Goal: Information Seeking & Learning: Learn about a topic

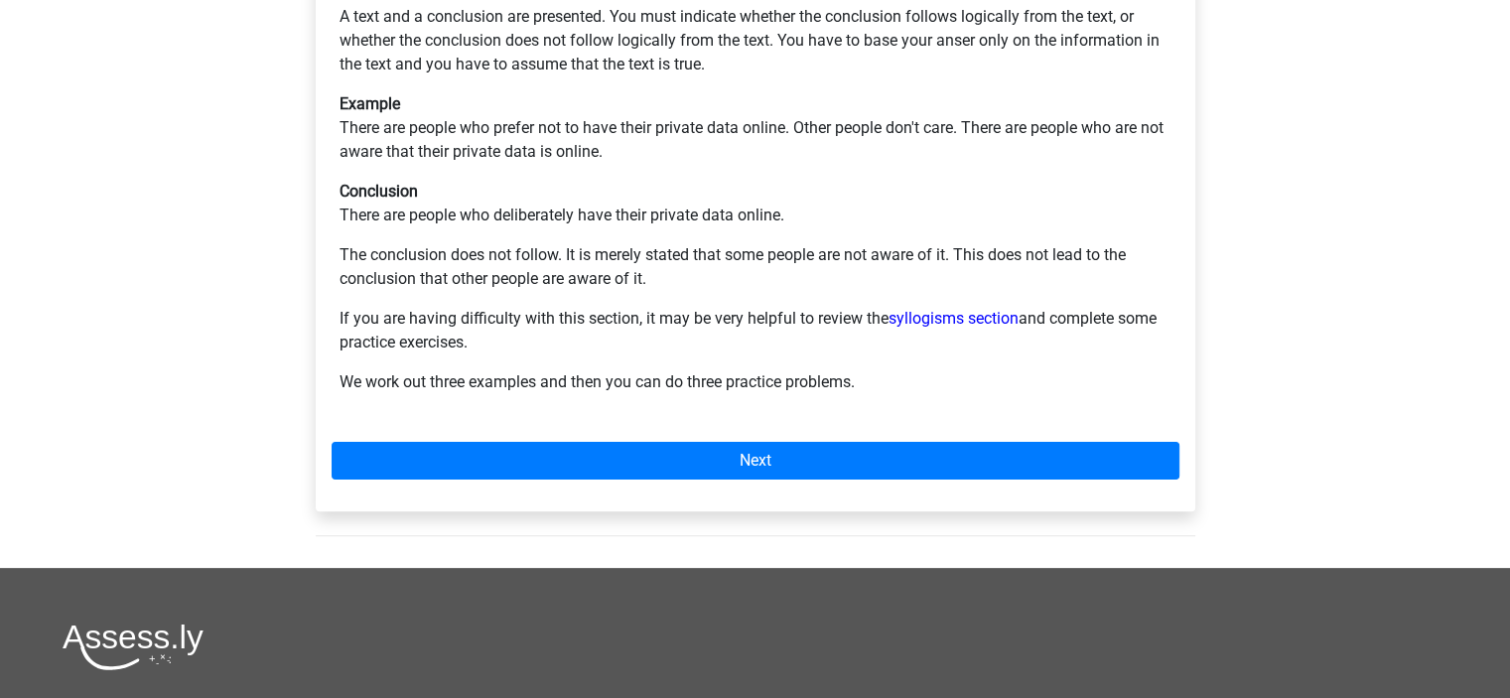
scroll to position [440, 0]
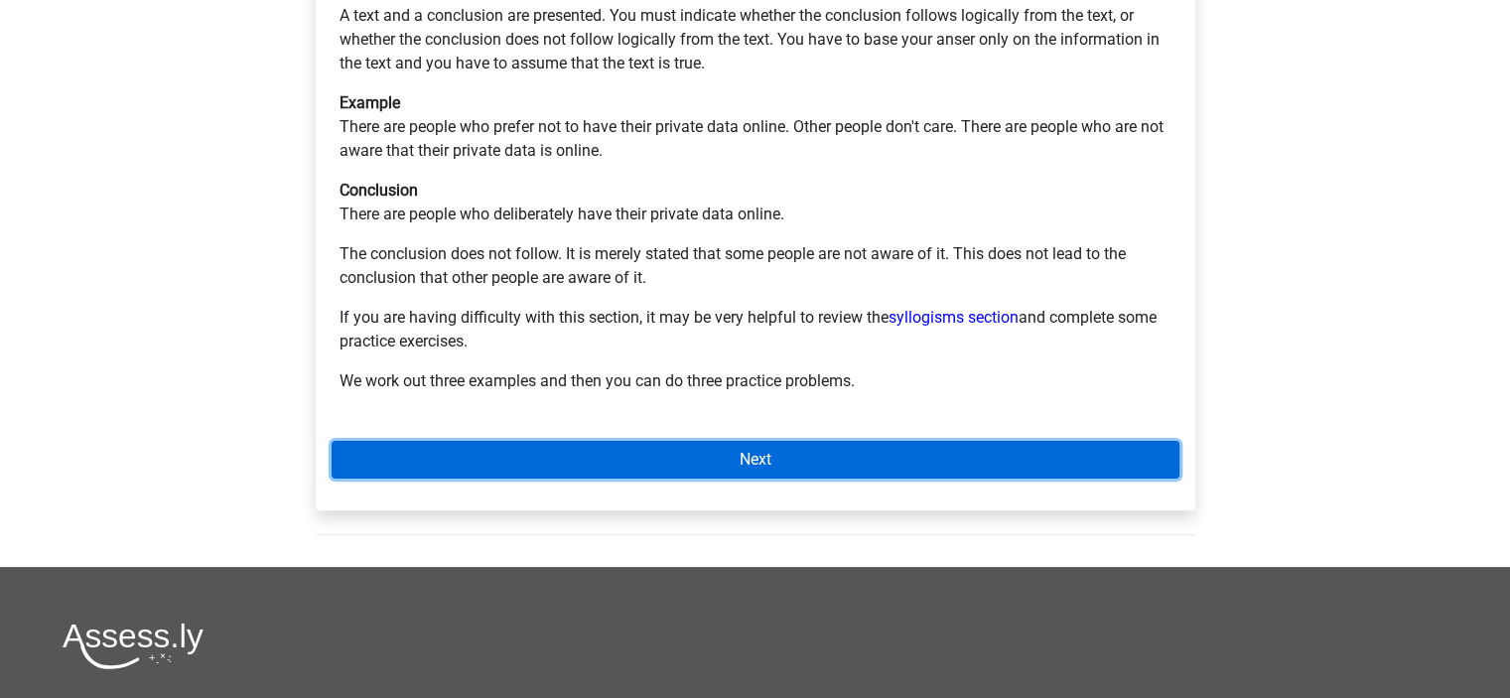
click at [754, 441] on link "Next" at bounding box center [756, 460] width 848 height 38
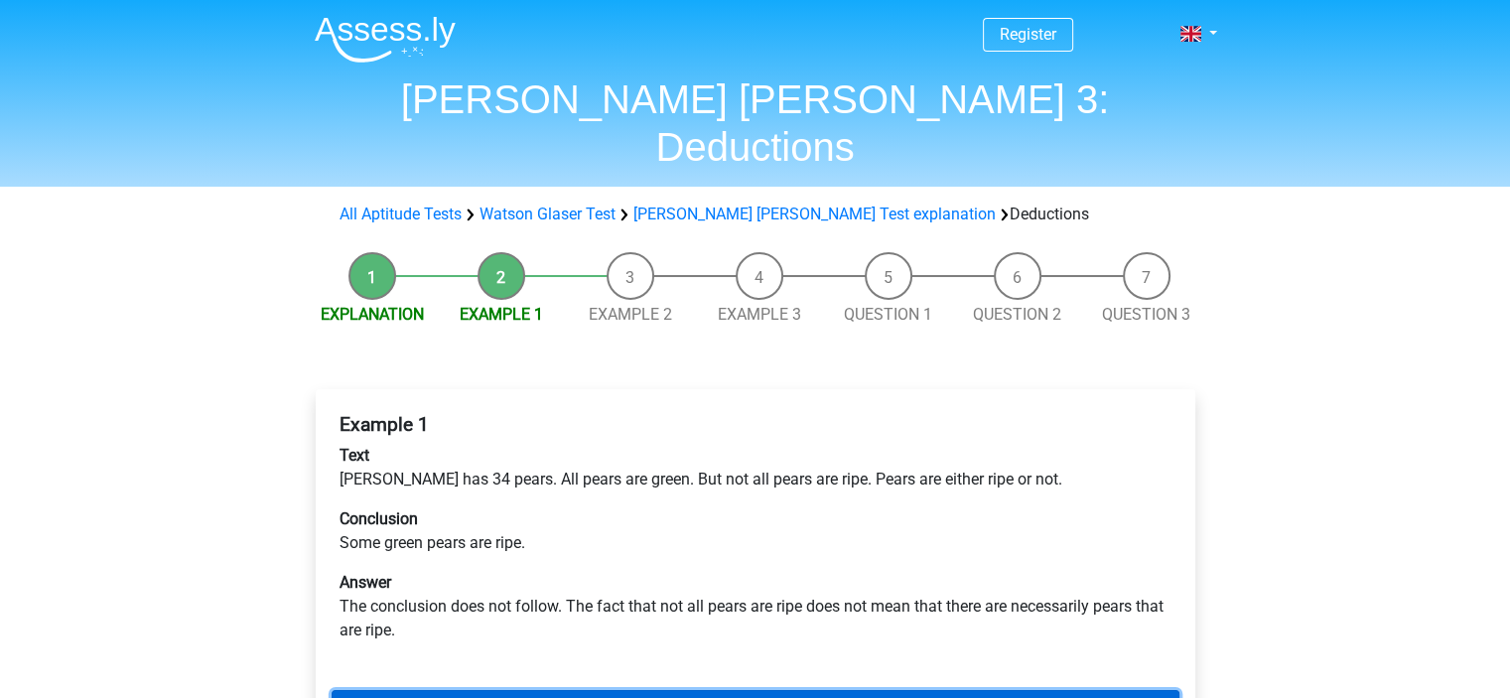
click at [742, 690] on link "Next" at bounding box center [756, 709] width 848 height 38
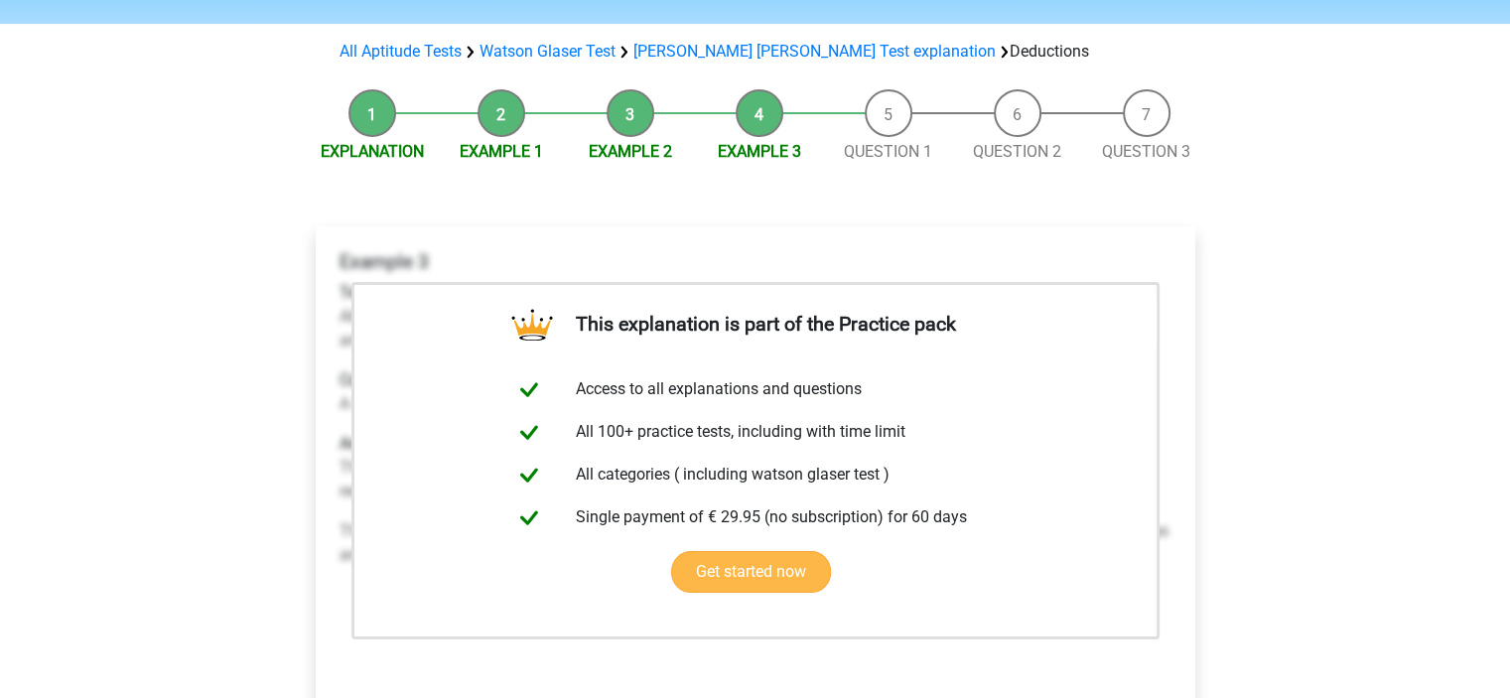
scroll to position [278, 0]
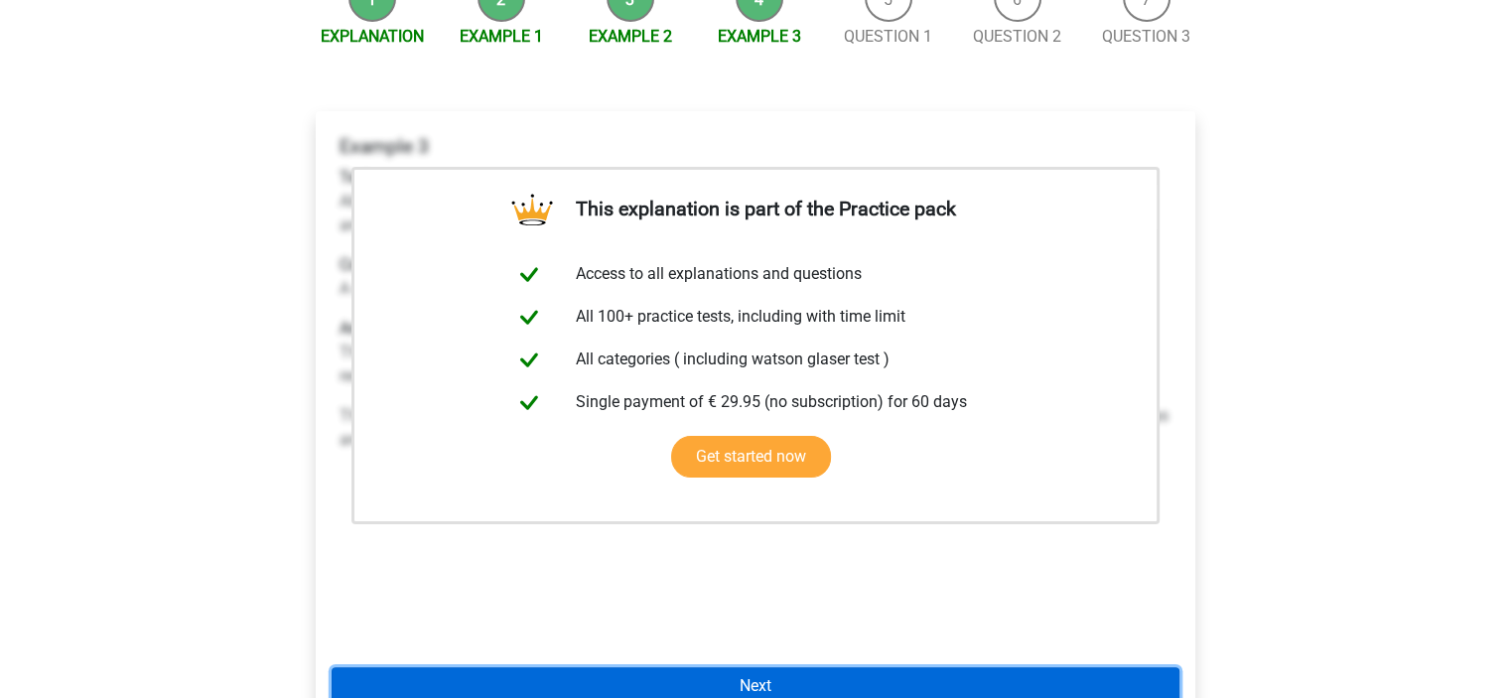
click at [683, 667] on link "Next" at bounding box center [756, 686] width 848 height 38
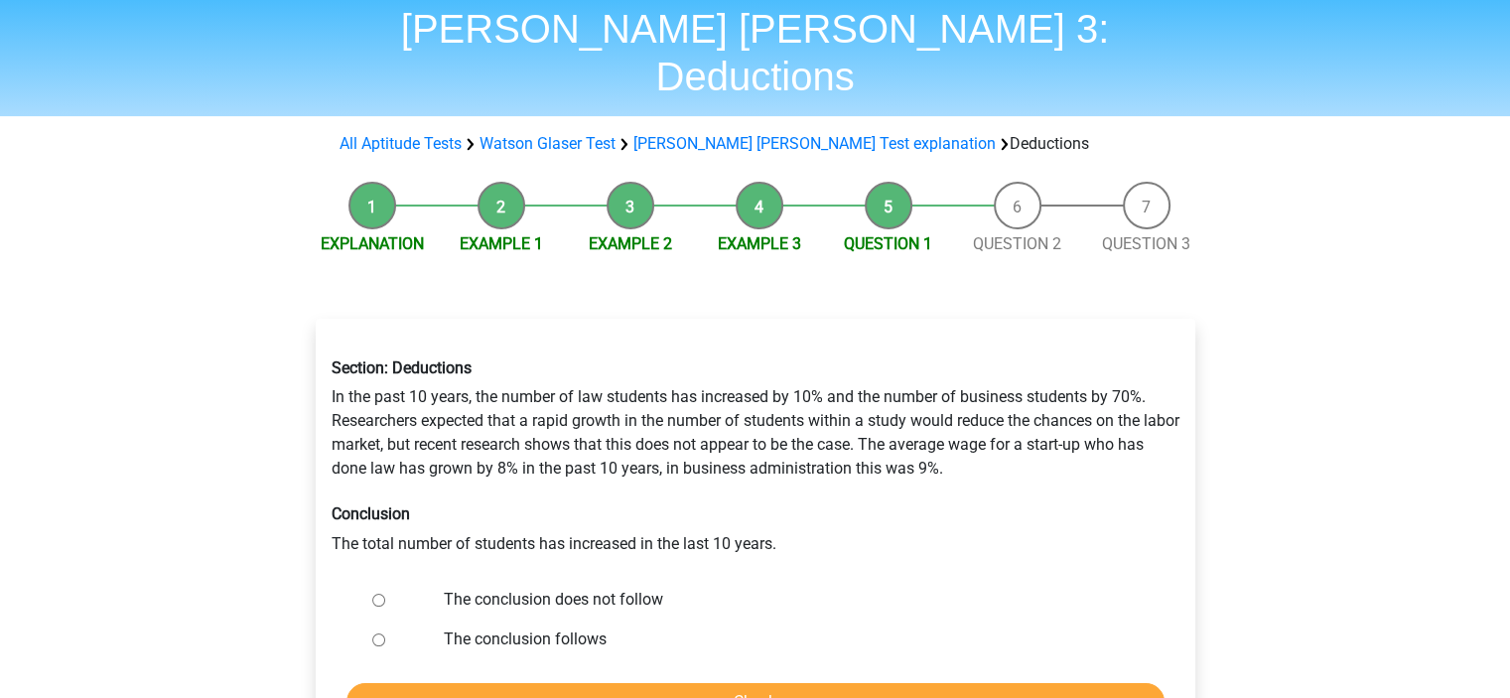
scroll to position [84, 0]
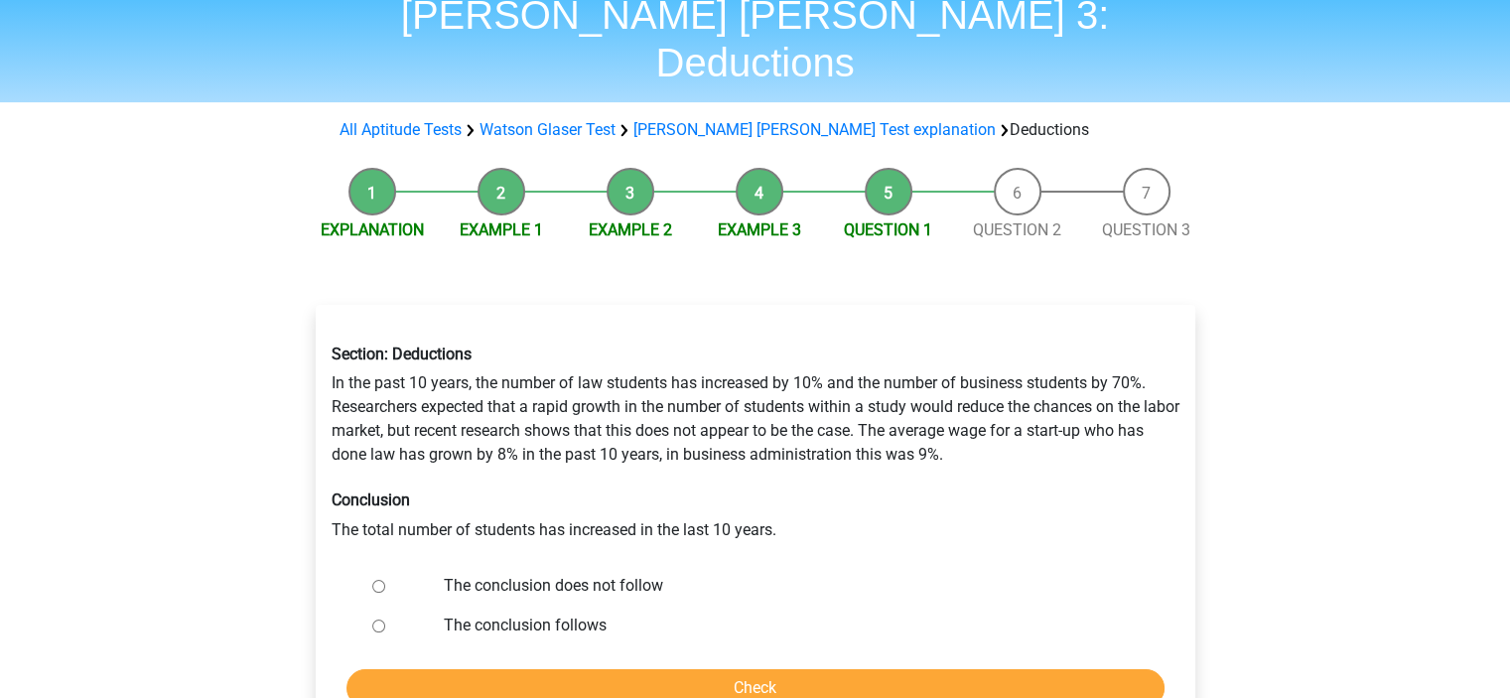
click at [536, 574] on label "The conclusion does not follow" at bounding box center [787, 586] width 687 height 24
click at [385, 580] on input "The conclusion does not follow" at bounding box center [378, 586] width 13 height 13
radio input "true"
click at [697, 669] on input "Check" at bounding box center [755, 688] width 818 height 38
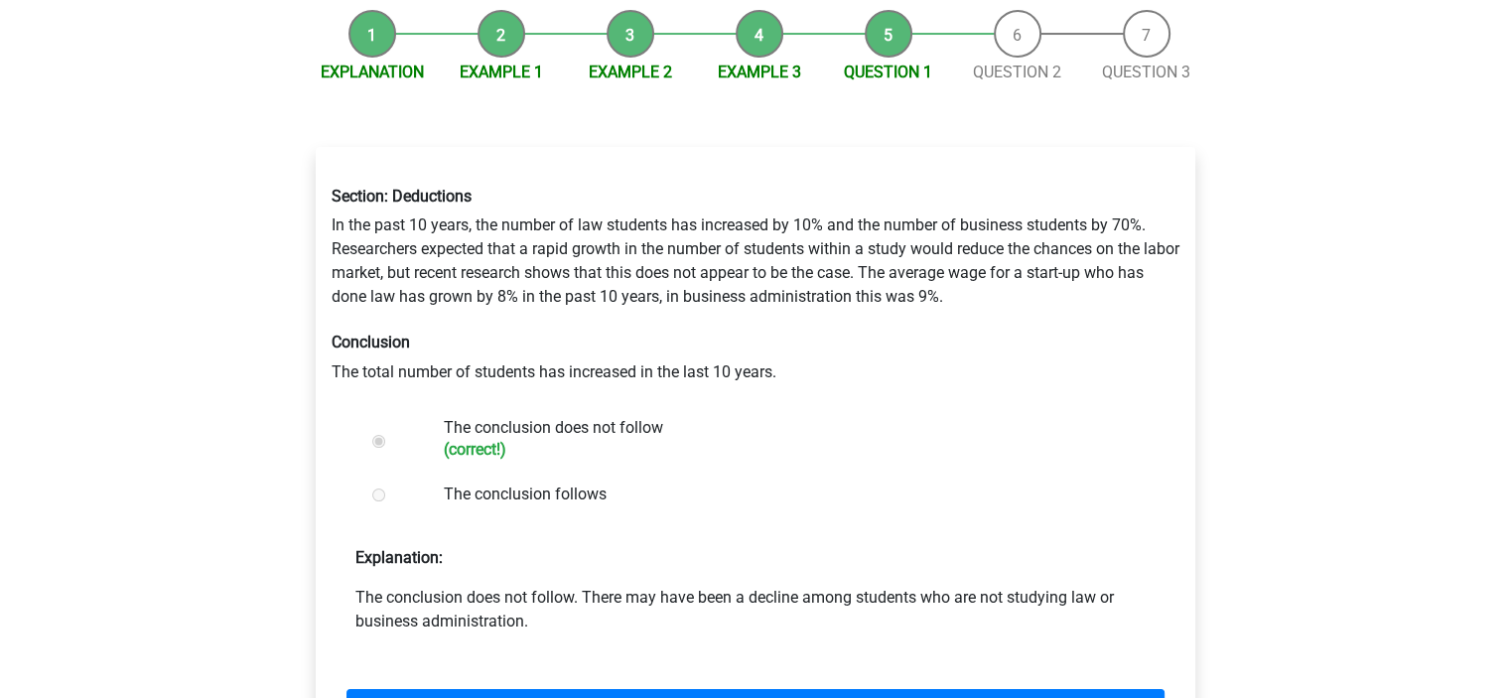
scroll to position [240, 0]
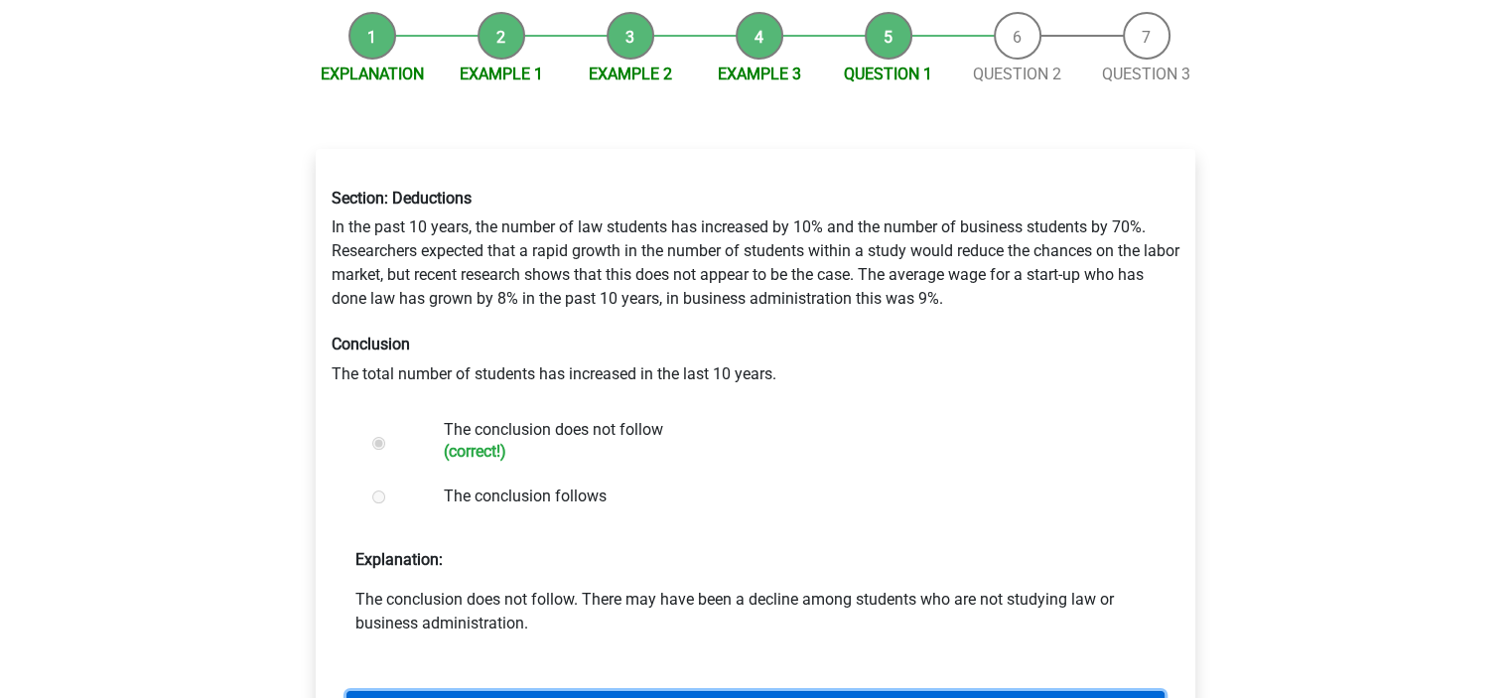
click at [769, 691] on link "Next question" at bounding box center [755, 710] width 818 height 38
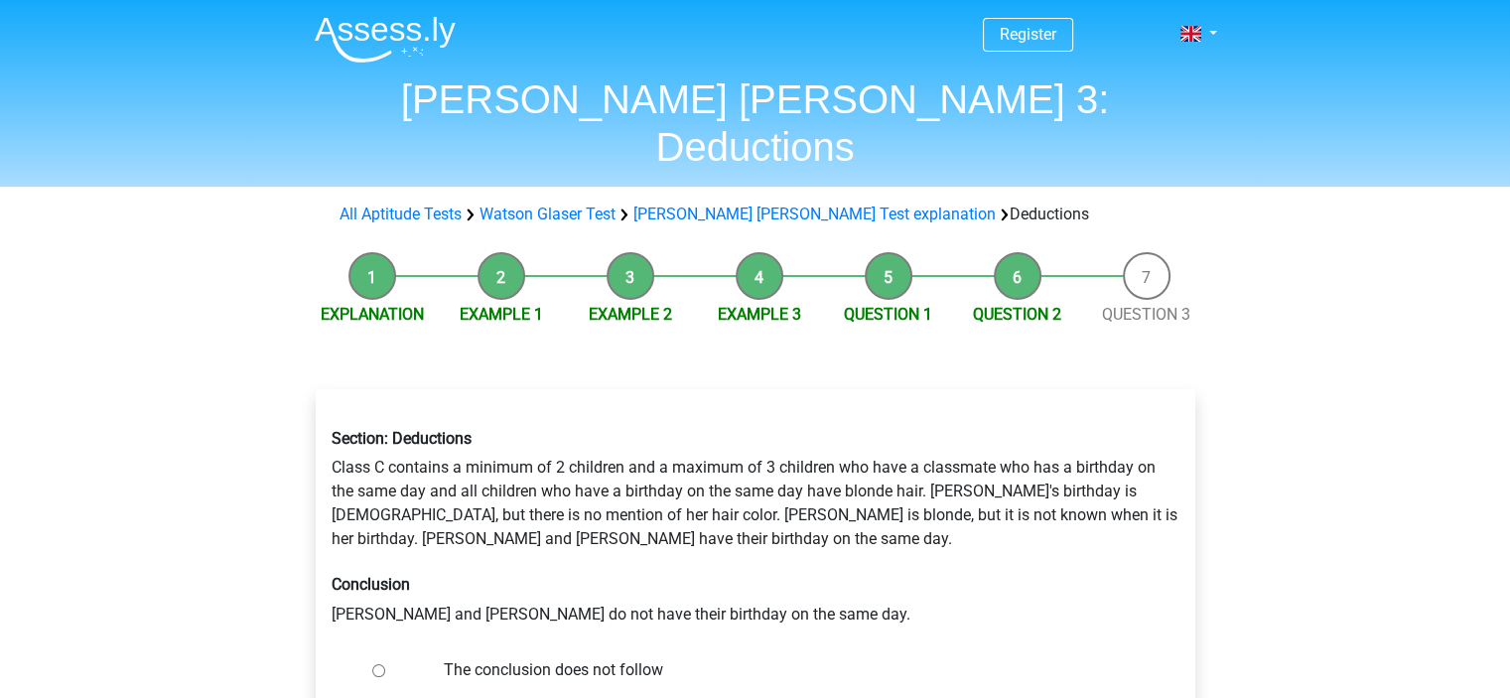
click at [525, 658] on label "The conclusion does not follow" at bounding box center [787, 670] width 687 height 24
click at [385, 664] on input "The conclusion does not follow" at bounding box center [378, 670] width 13 height 13
radio input "true"
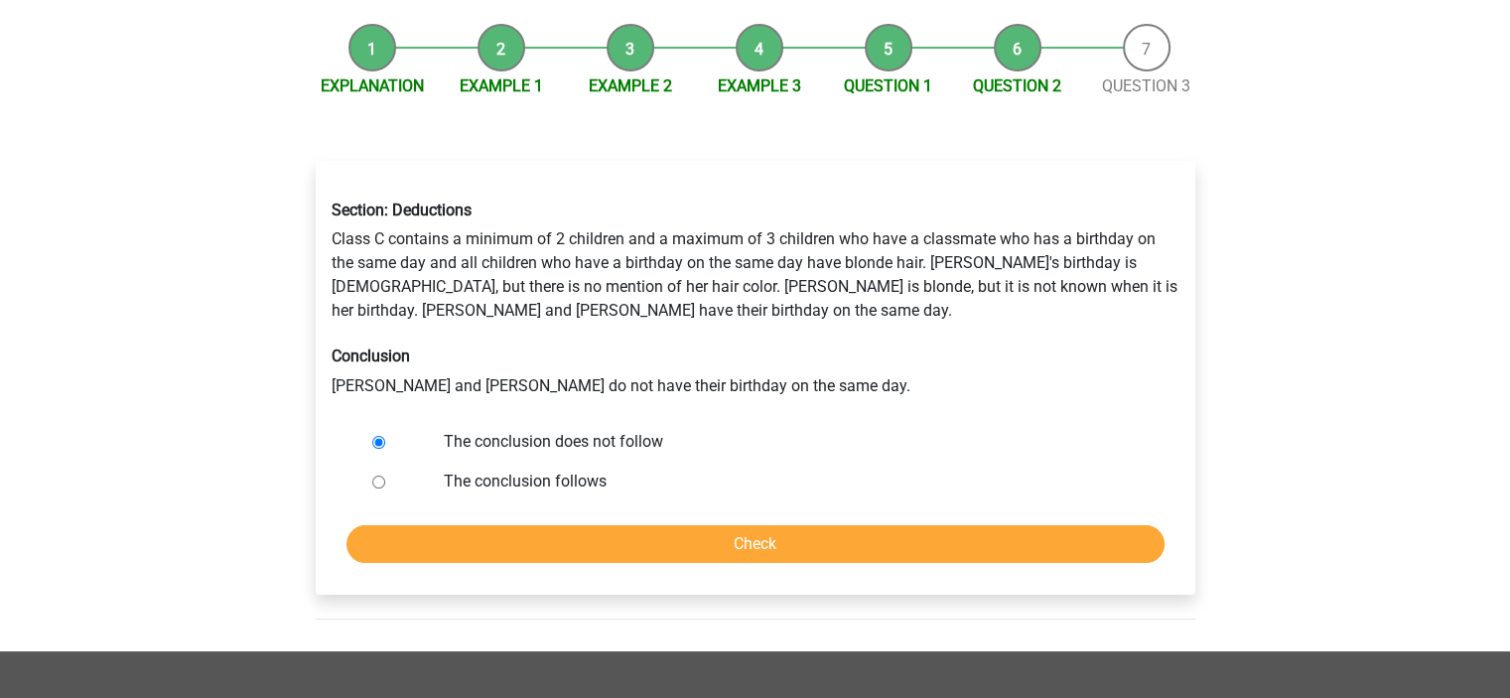
scroll to position [231, 0]
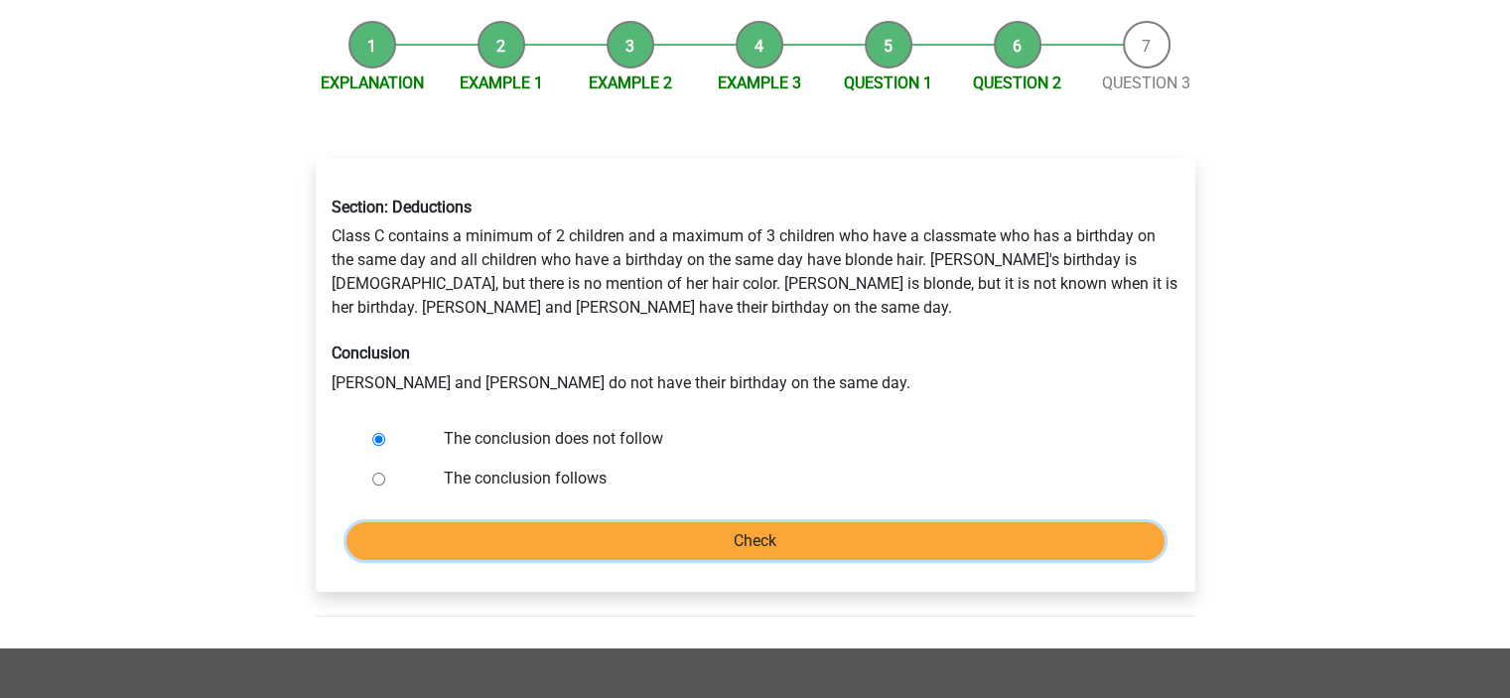
click at [706, 522] on input "Check" at bounding box center [755, 541] width 818 height 38
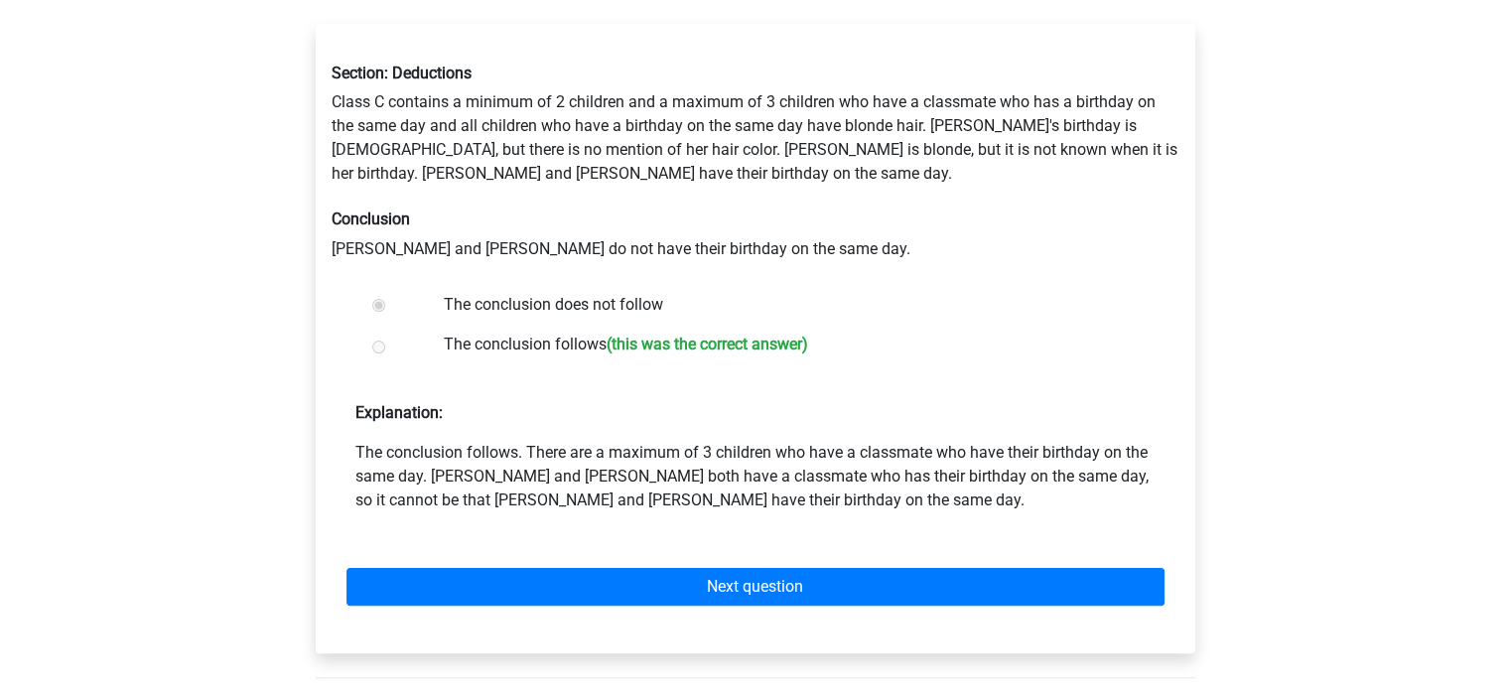
scroll to position [425, 0]
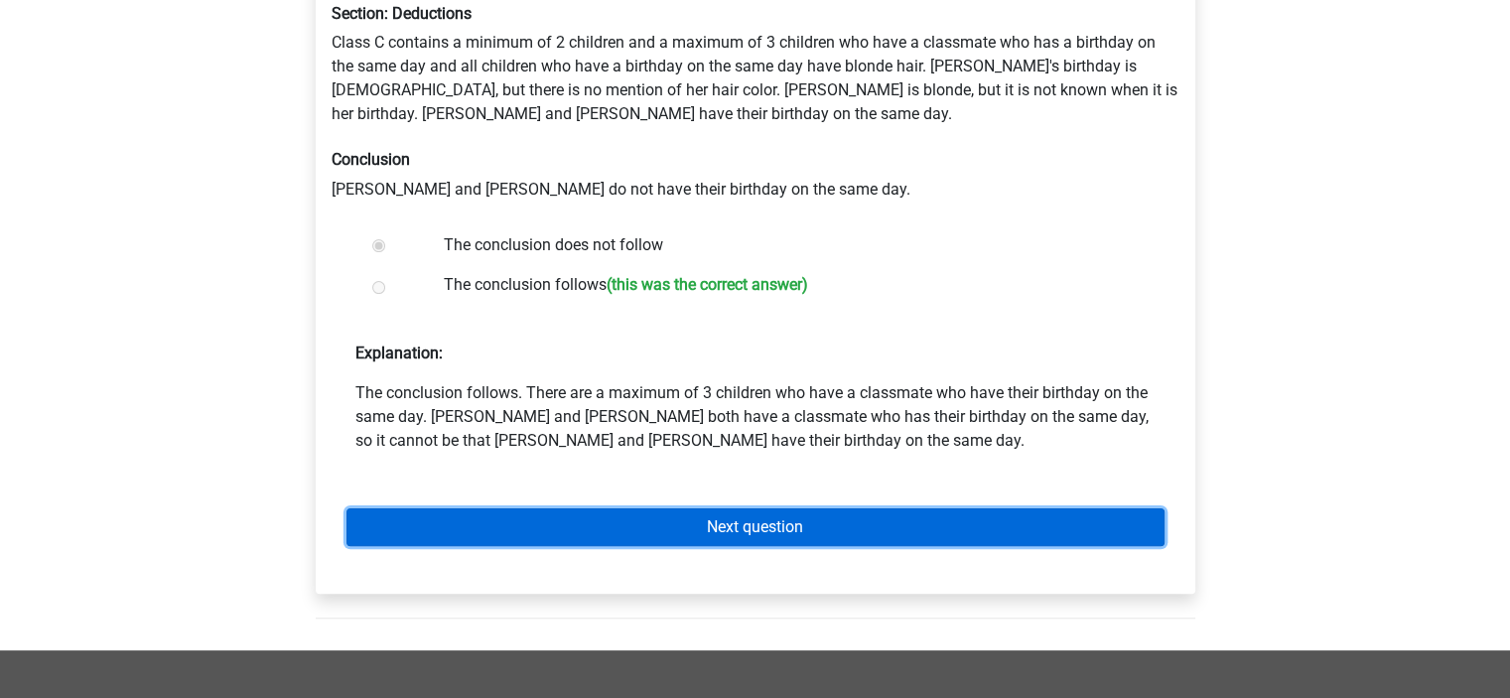
click at [754, 508] on link "Next question" at bounding box center [755, 527] width 818 height 38
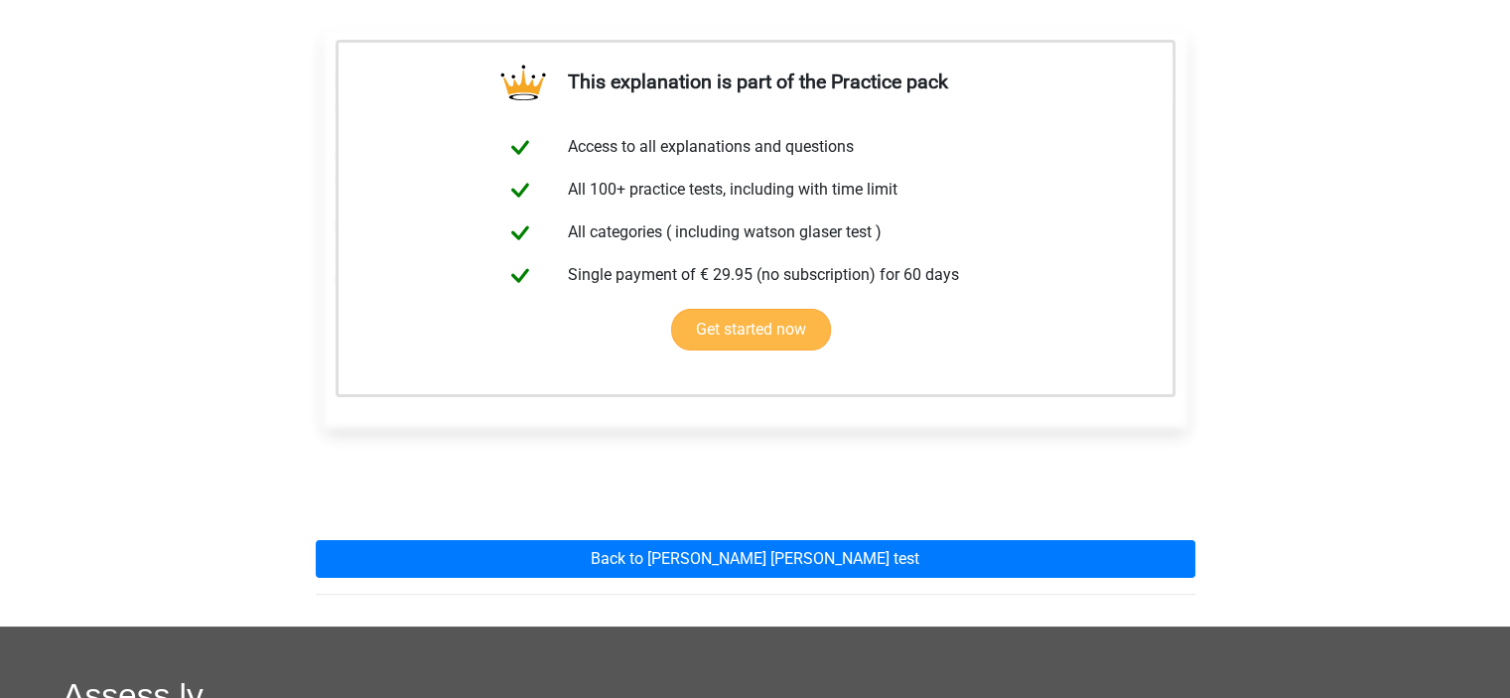
scroll to position [393, 0]
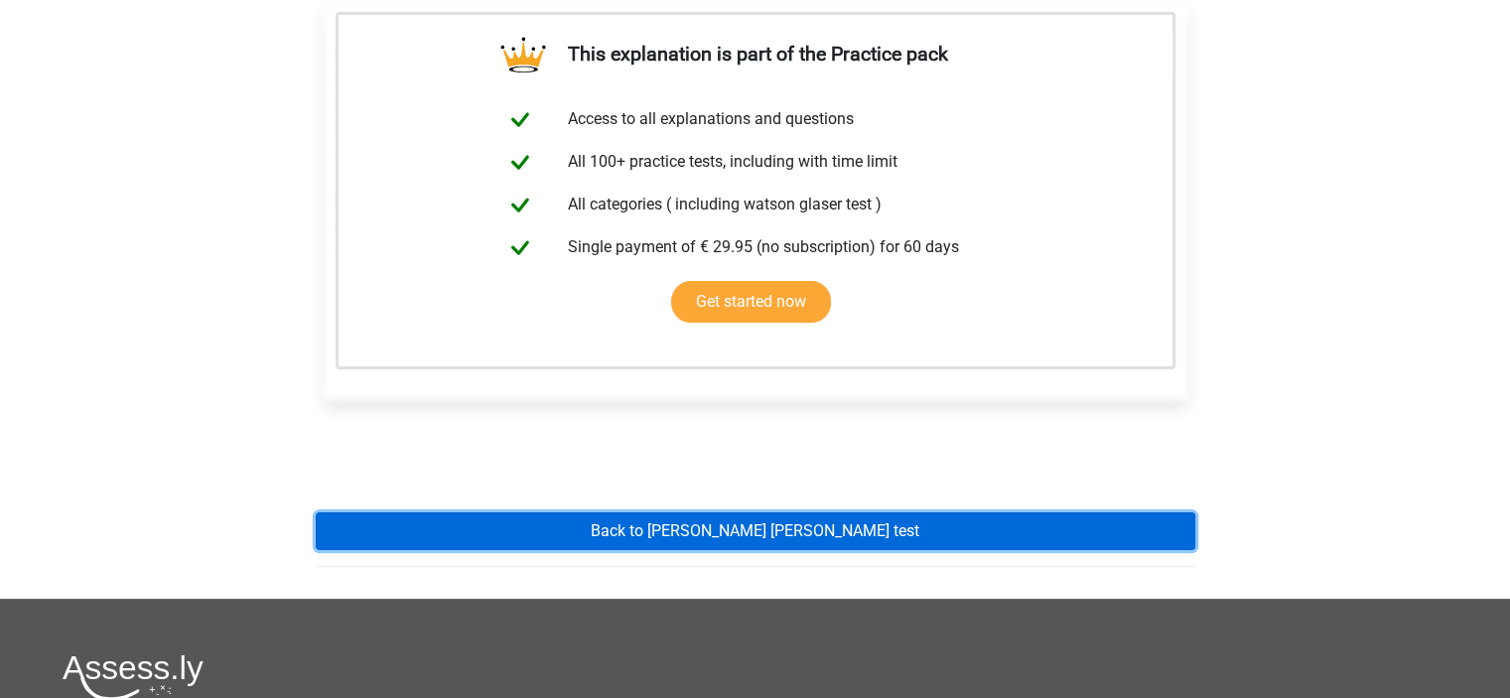
click at [821, 512] on link "Back to watson glaser test" at bounding box center [756, 531] width 880 height 38
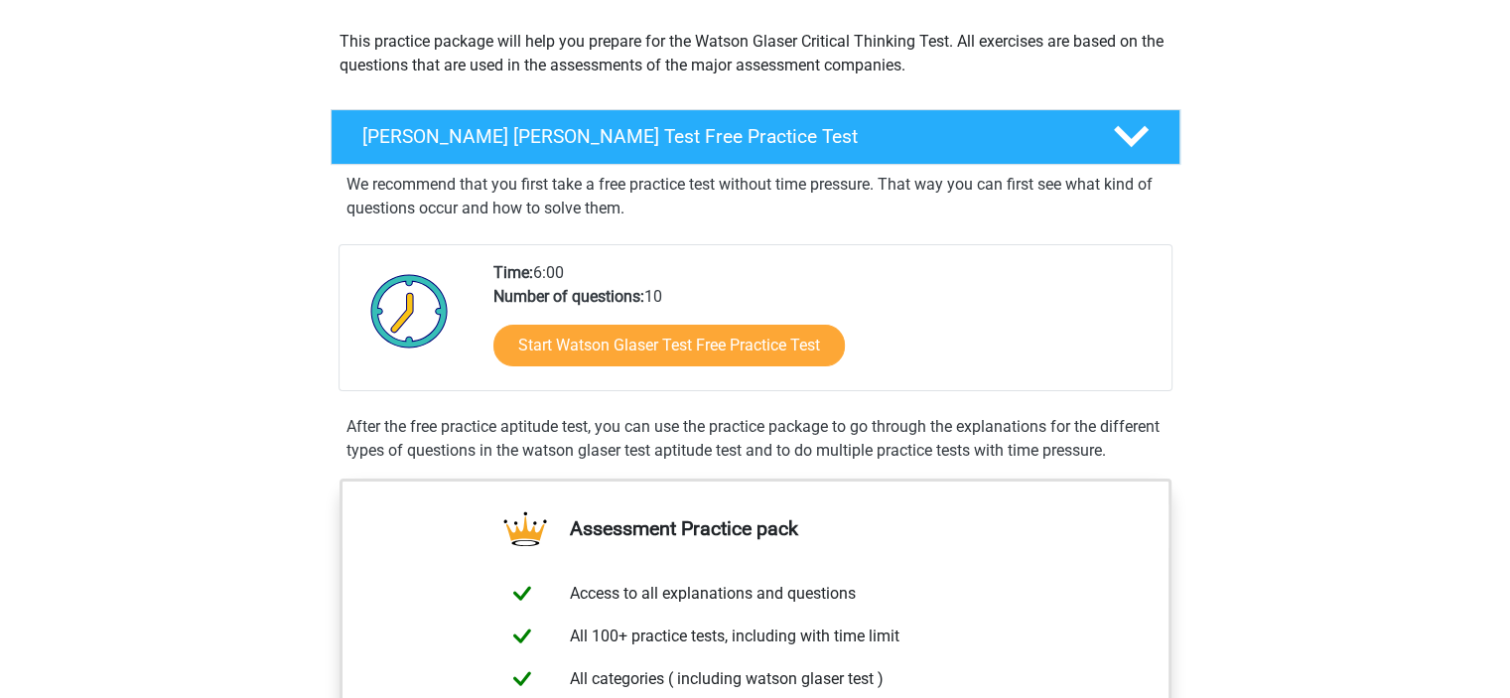
scroll to position [231, 0]
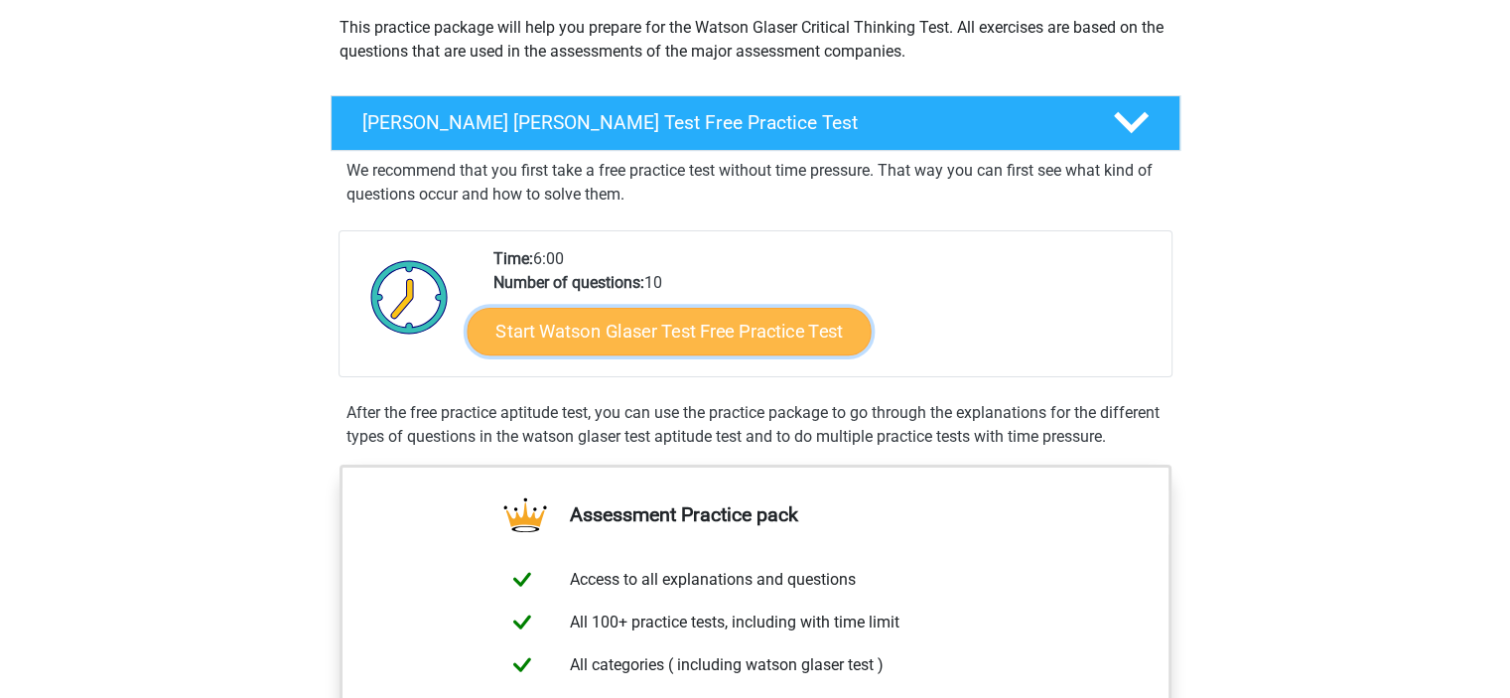
click at [802, 331] on link "Start Watson Glaser Test Free Practice Test" at bounding box center [669, 332] width 404 height 48
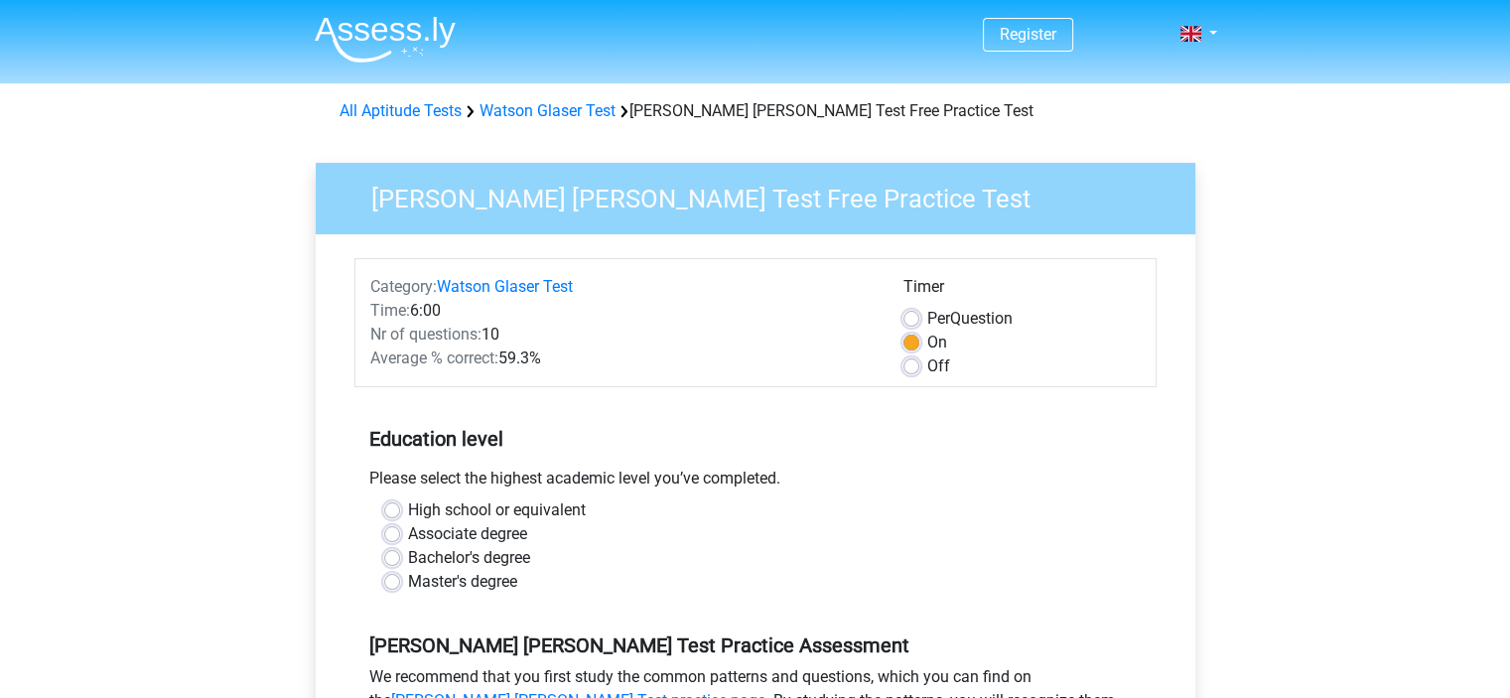
click at [927, 314] on label "Per Question" at bounding box center [969, 319] width 85 height 24
click at [910, 314] on input "Per Question" at bounding box center [911, 317] width 16 height 20
radio input "true"
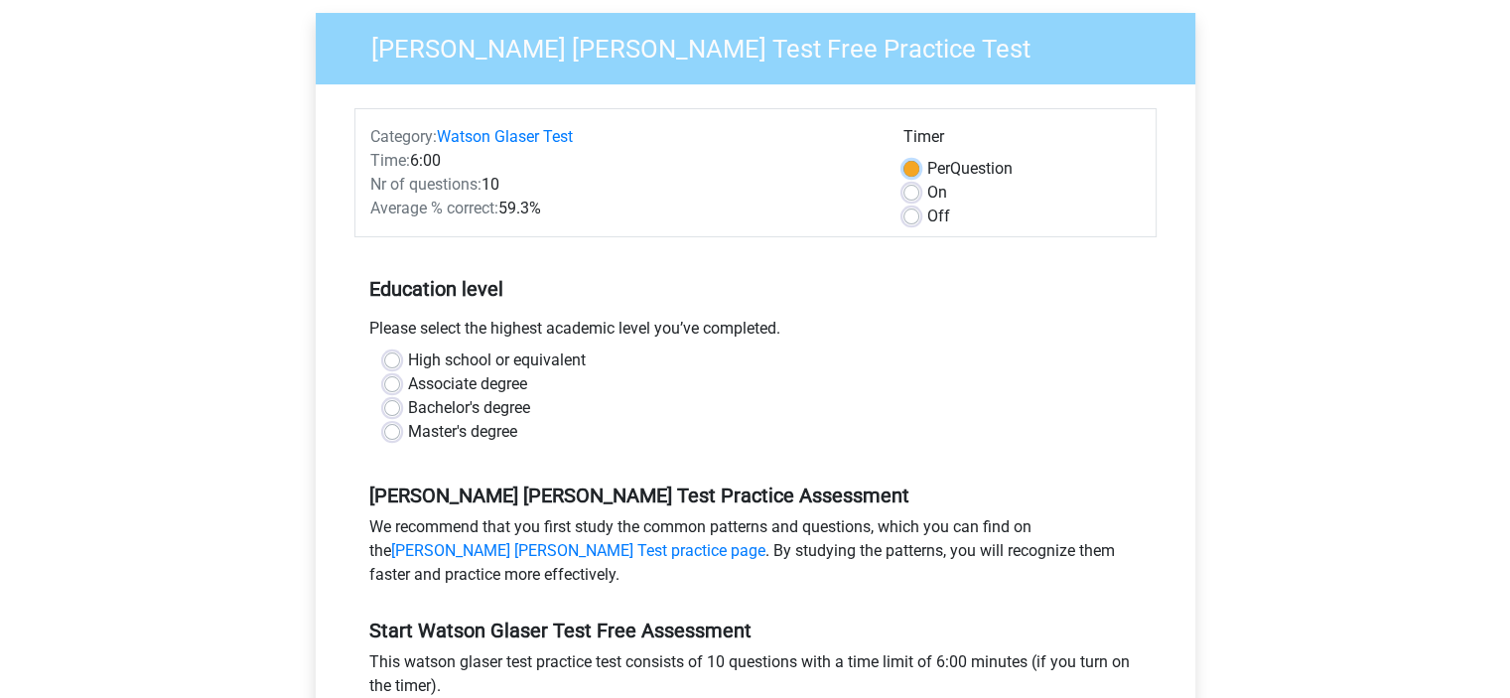
scroll to position [154, 0]
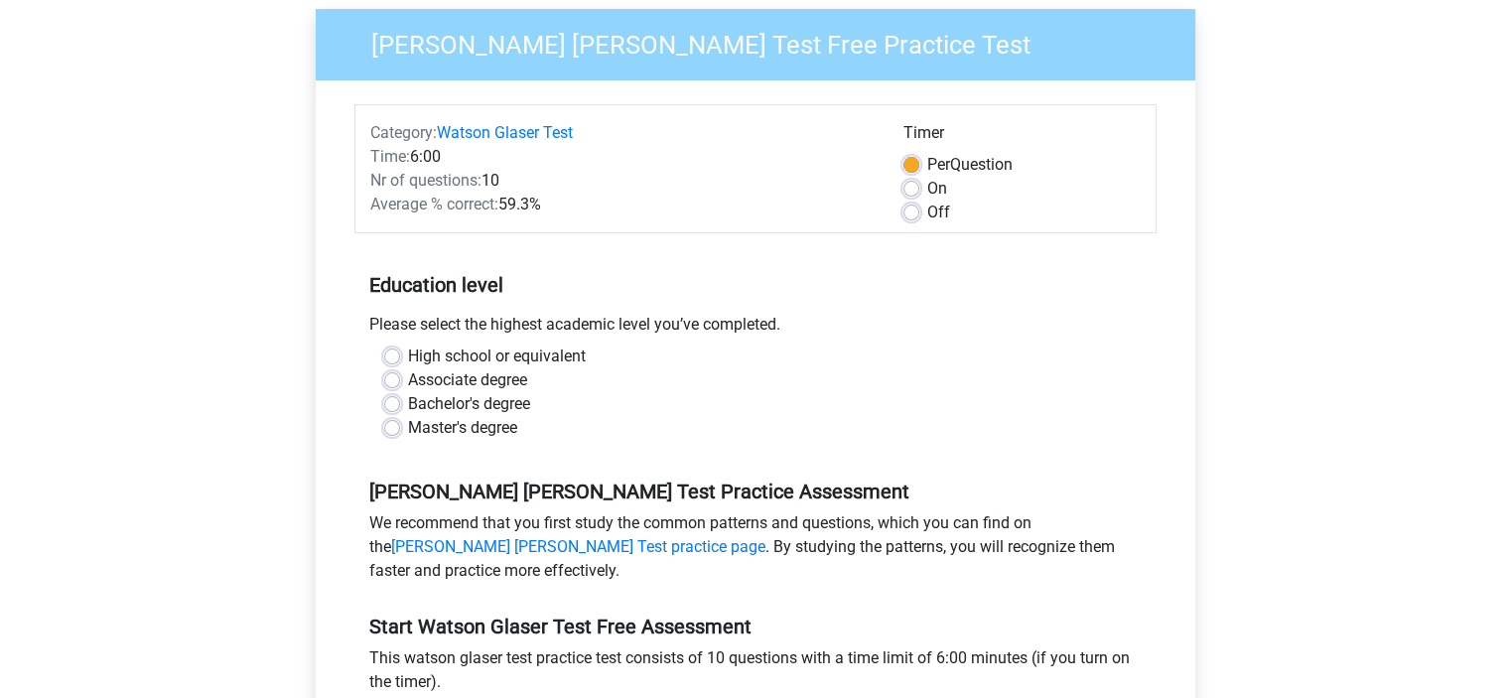
click at [449, 398] on label "Bachelor's degree" at bounding box center [469, 404] width 122 height 24
click at [400, 398] on input "Bachelor's degree" at bounding box center [392, 402] width 16 height 20
radio input "true"
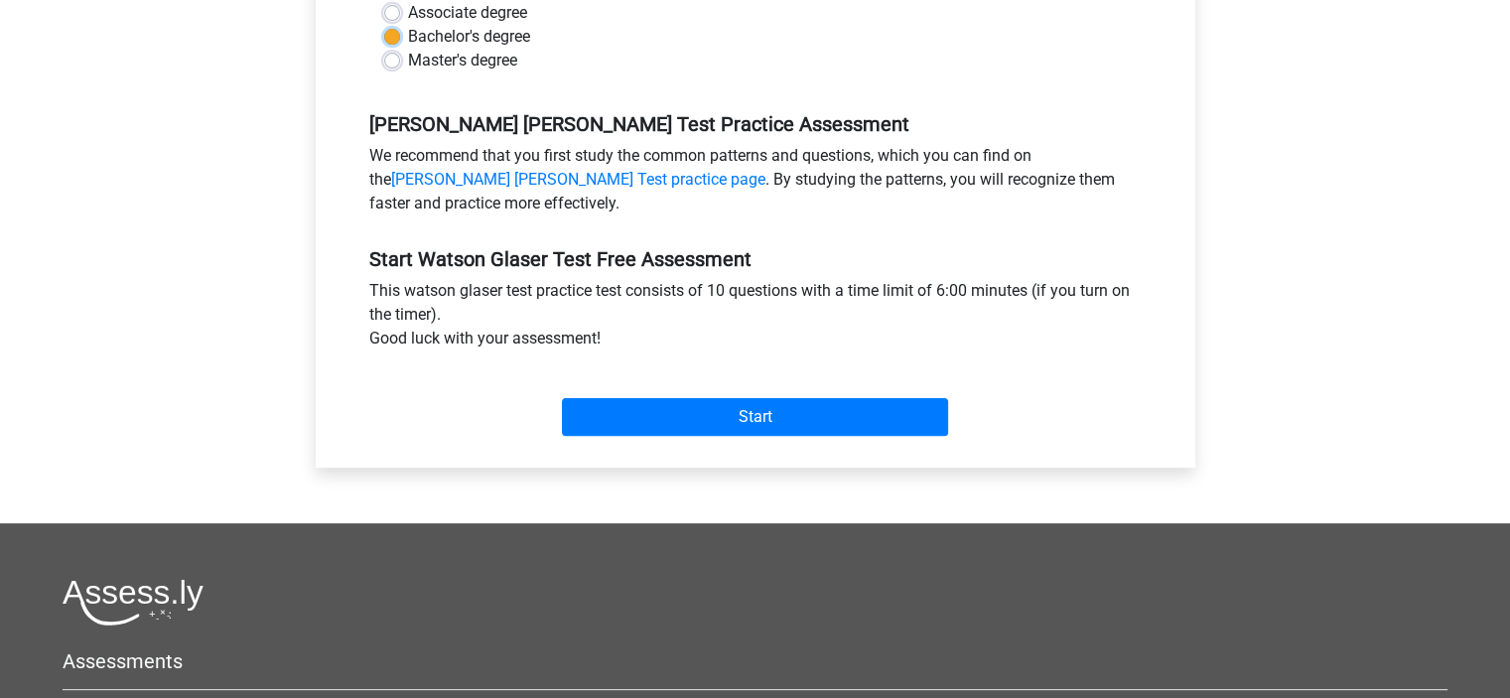
scroll to position [532, 0]
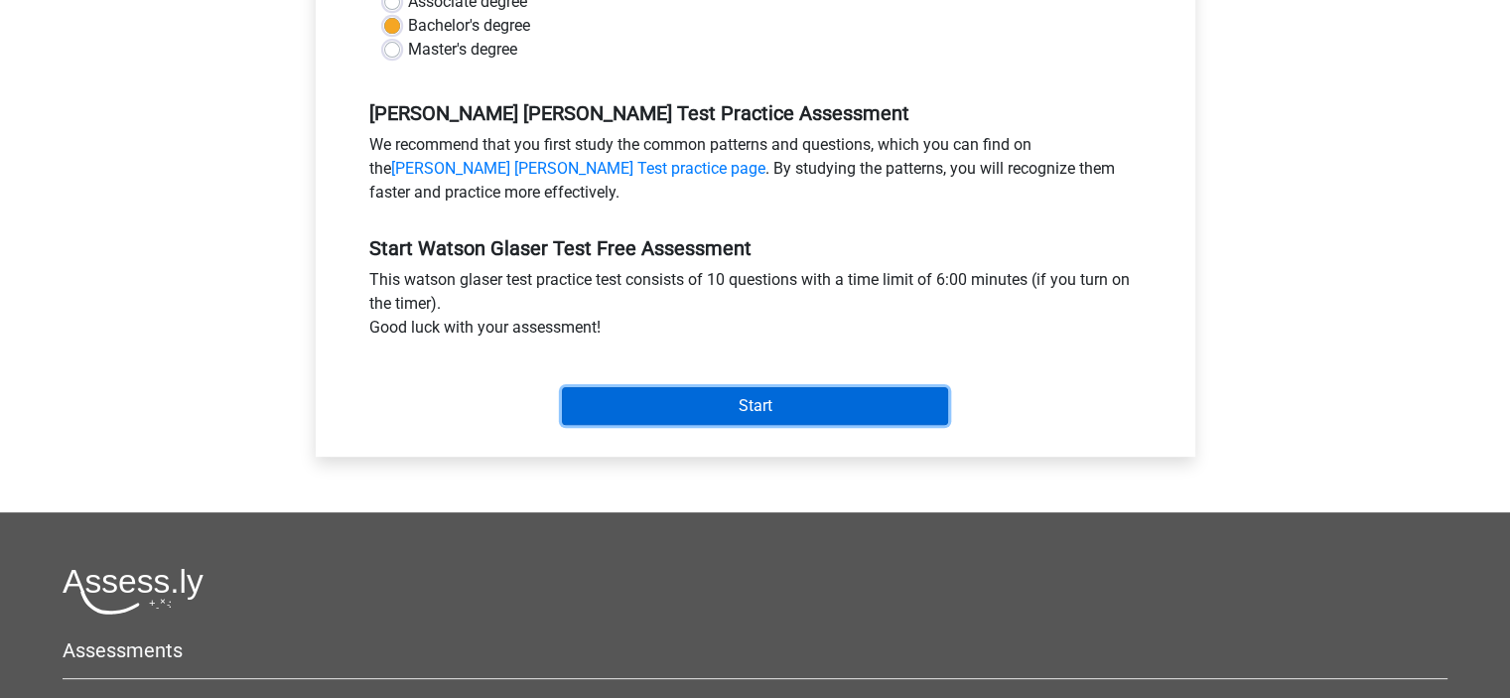
click at [658, 404] on input "Start" at bounding box center [755, 406] width 386 height 38
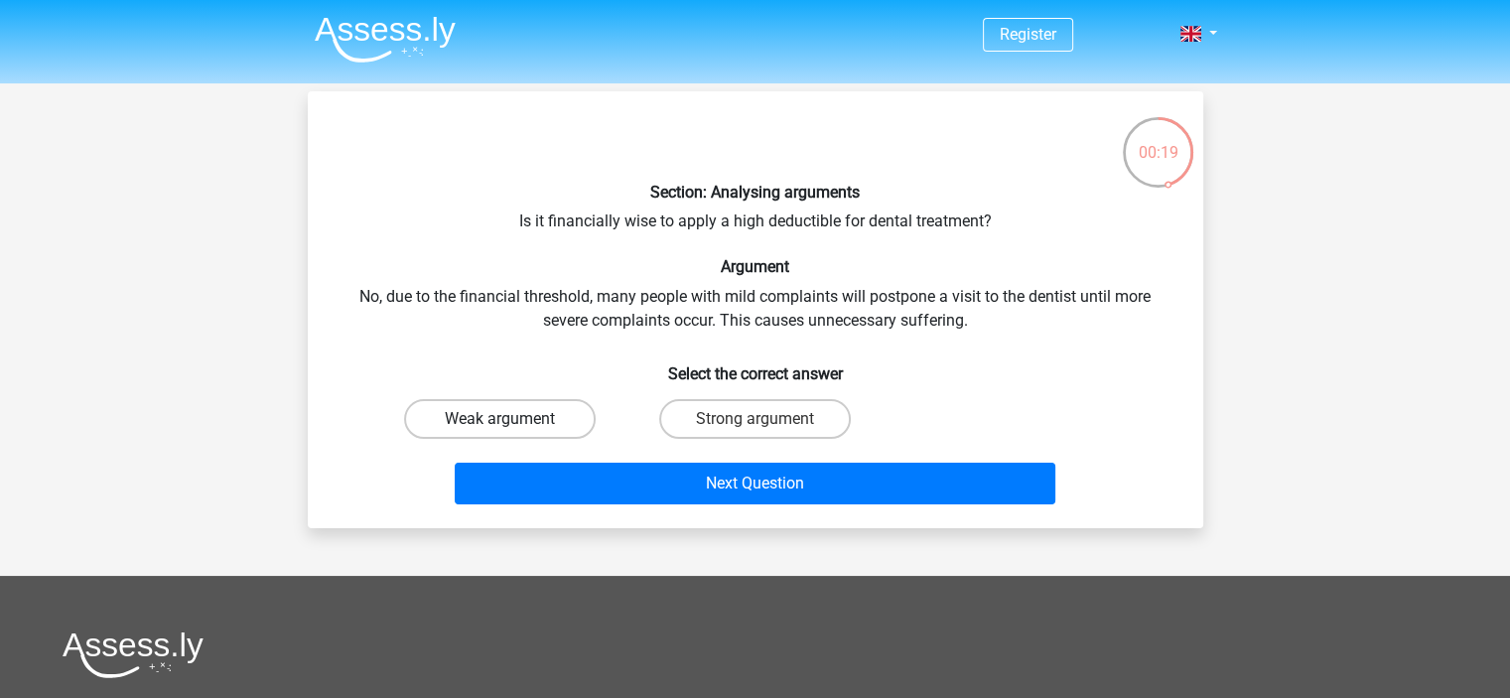
click at [560, 423] on label "Weak argument" at bounding box center [500, 419] width 192 height 40
click at [512, 423] on input "Weak argument" at bounding box center [505, 425] width 13 height 13
radio input "true"
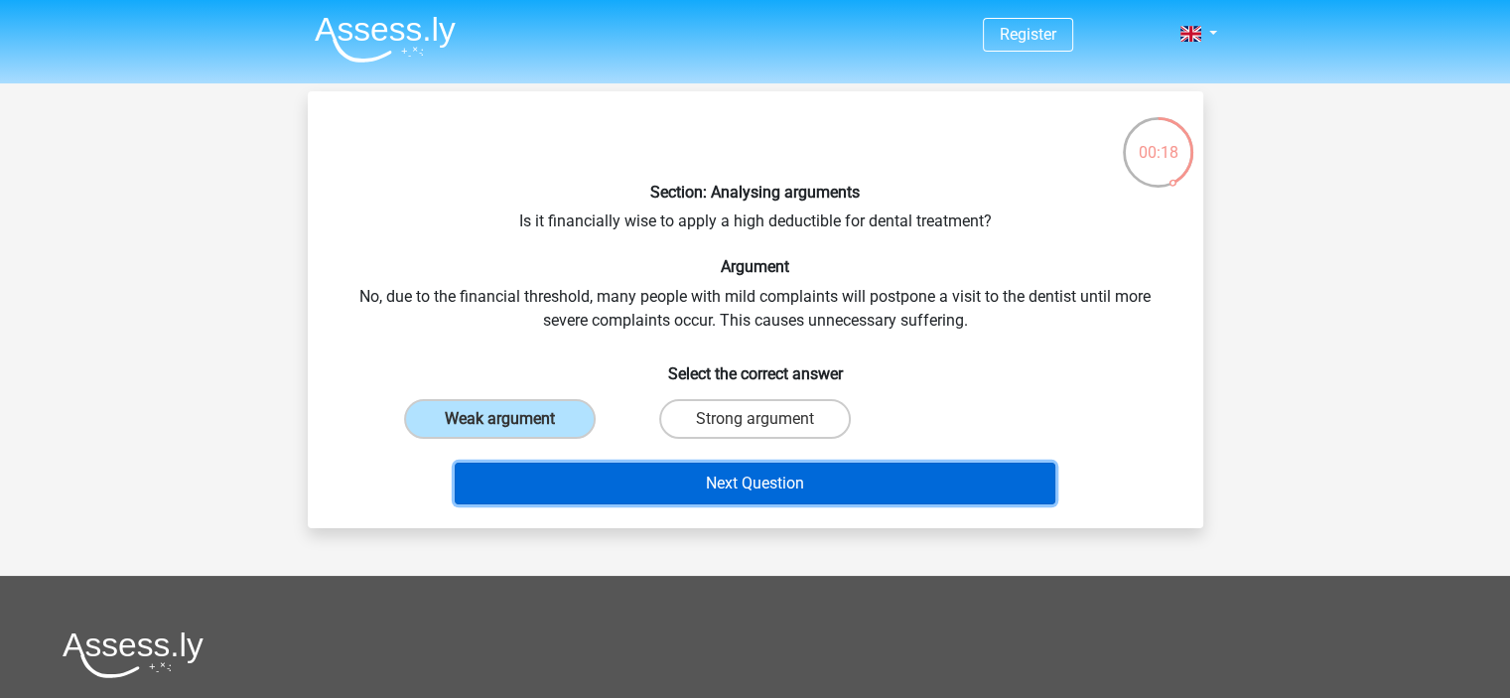
click at [742, 479] on button "Next Question" at bounding box center [755, 484] width 601 height 42
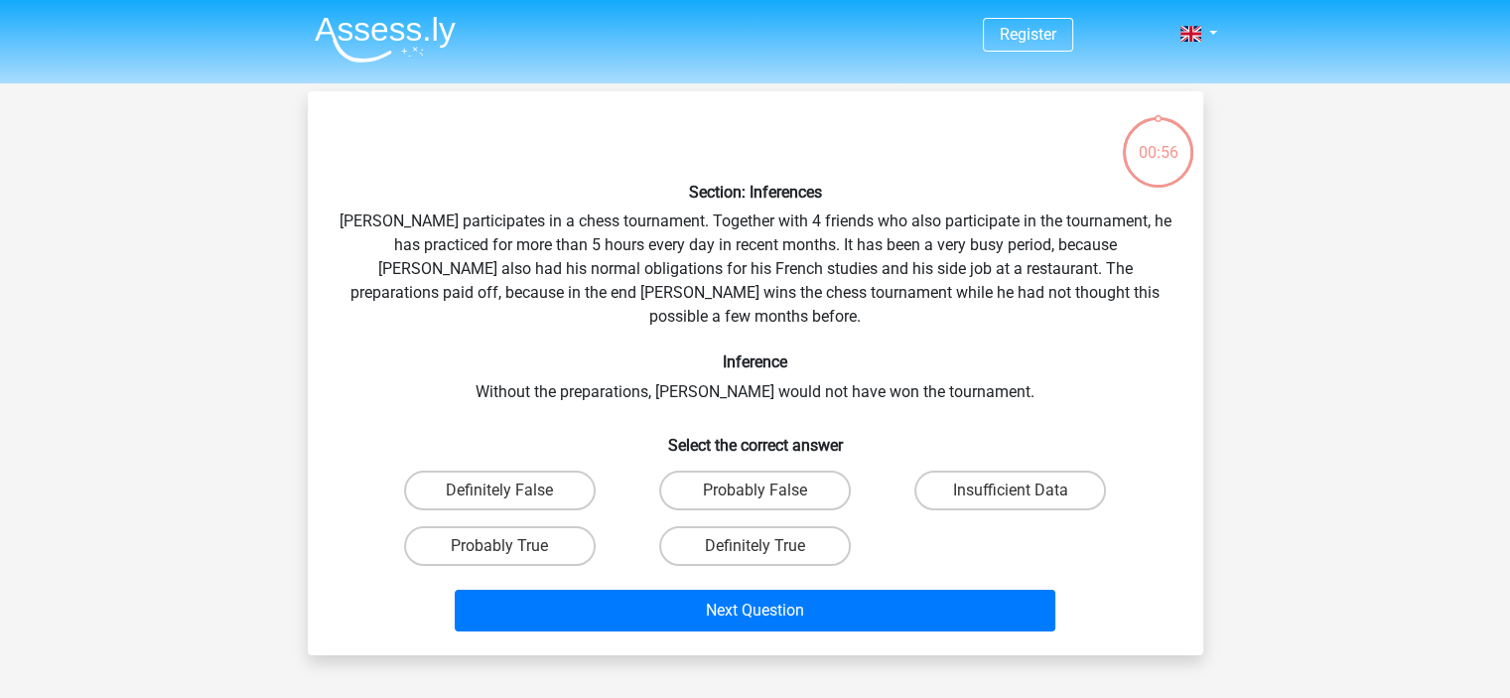
scroll to position [91, 0]
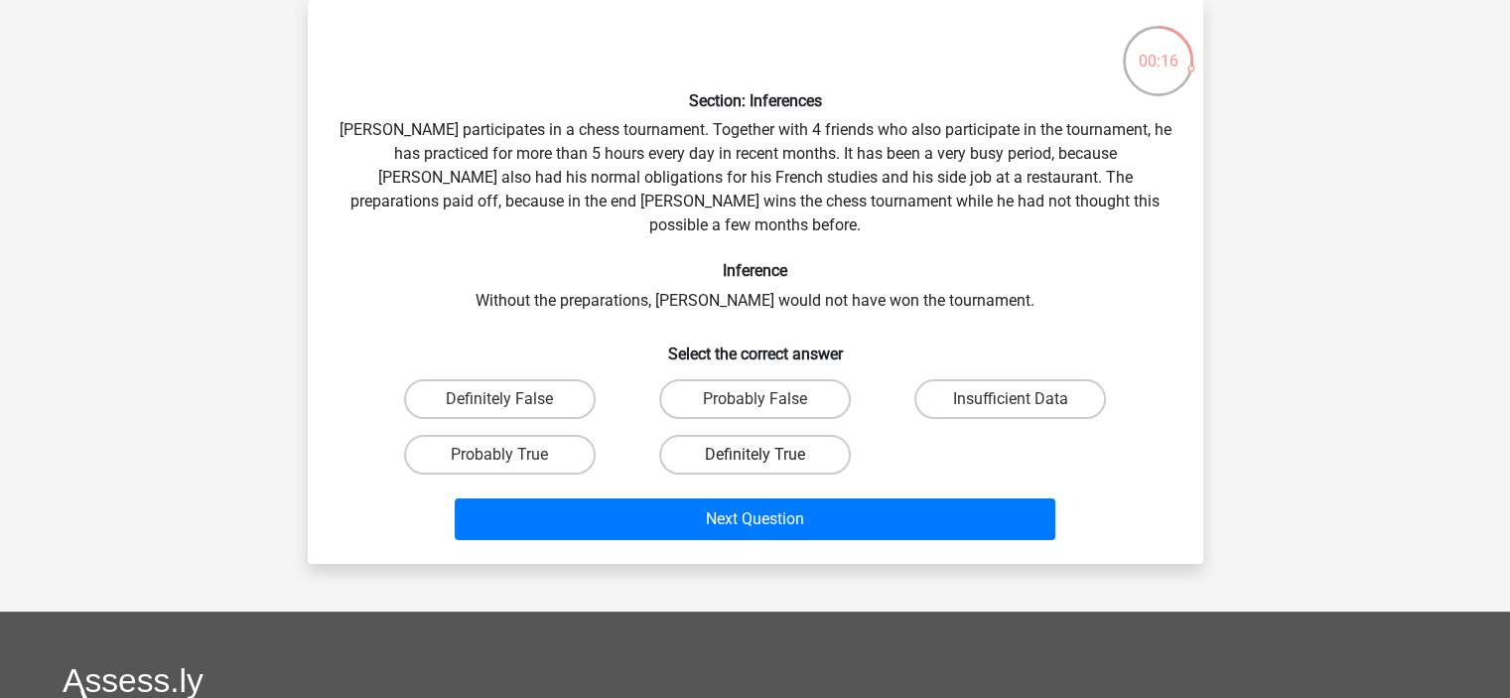
click at [838, 435] on label "Definitely True" at bounding box center [755, 455] width 192 height 40
click at [767, 455] on input "Definitely True" at bounding box center [761, 461] width 13 height 13
radio input "true"
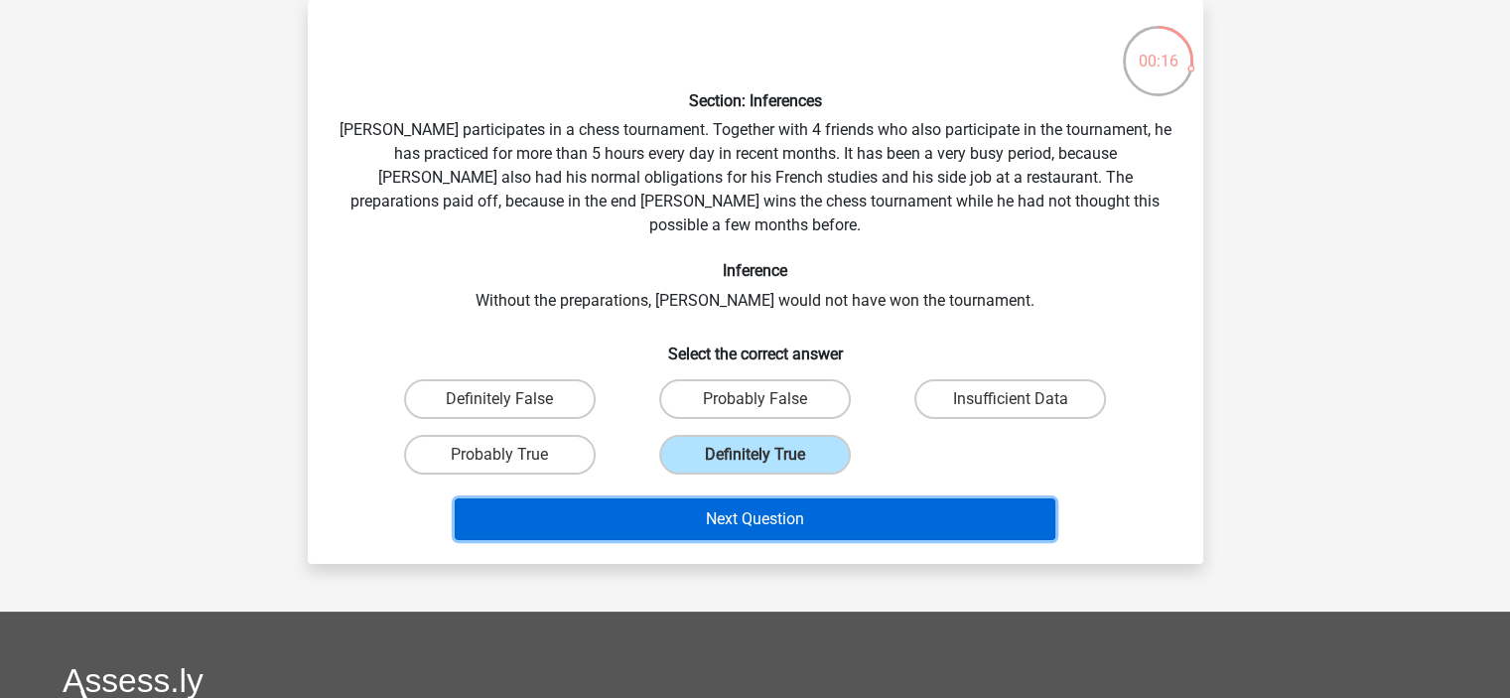
click at [941, 498] on button "Next Question" at bounding box center [755, 519] width 601 height 42
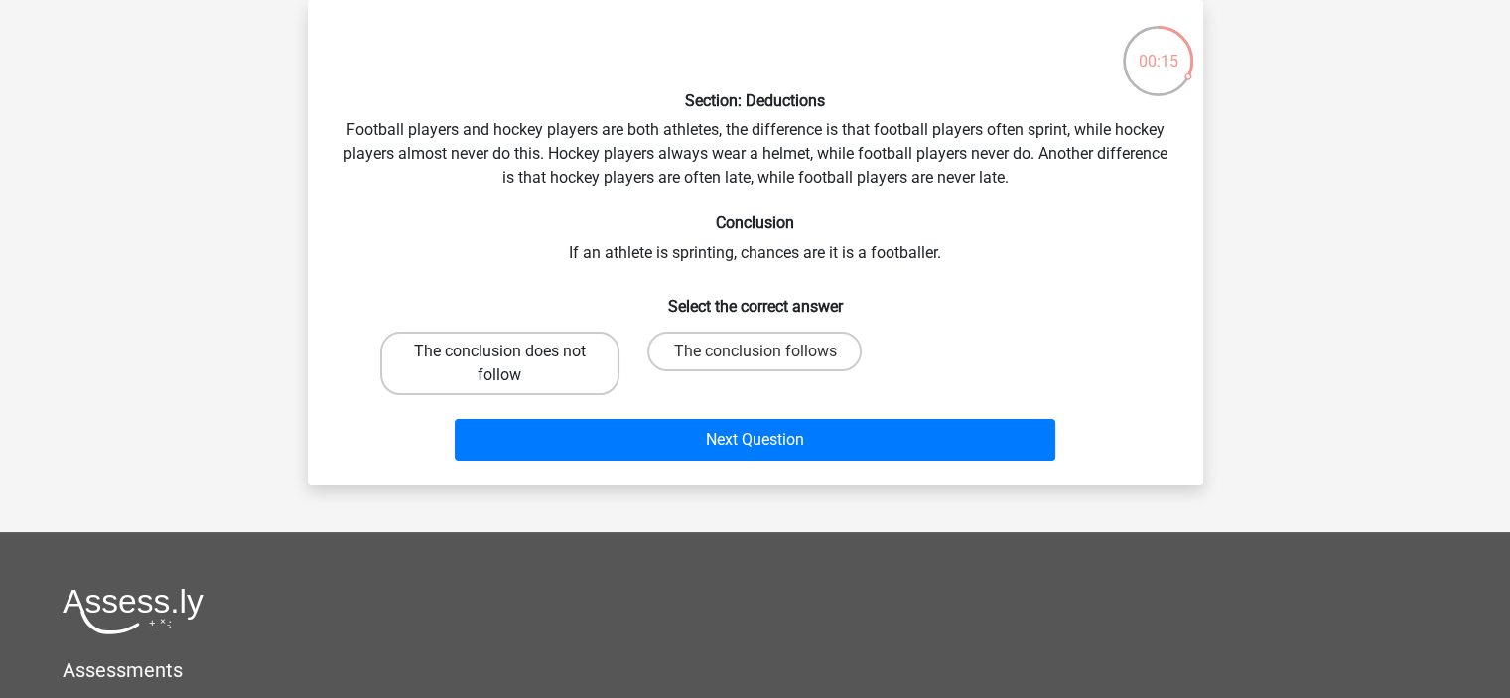
click at [547, 373] on label "The conclusion does not follow" at bounding box center [499, 364] width 239 height 64
click at [512, 364] on input "The conclusion does not follow" at bounding box center [505, 357] width 13 height 13
radio input "true"
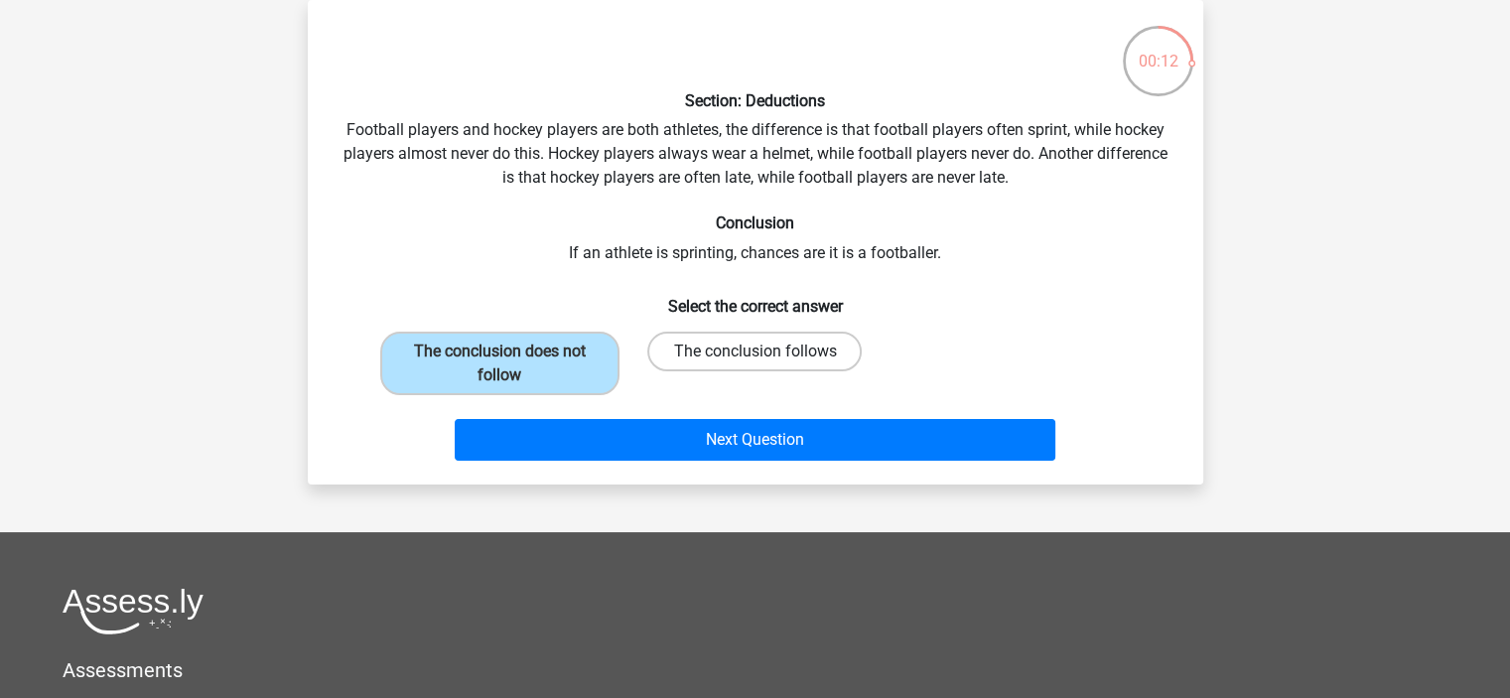
click at [749, 349] on label "The conclusion follows" at bounding box center [754, 352] width 214 height 40
click at [755, 351] on input "The conclusion follows" at bounding box center [761, 357] width 13 height 13
radio input "true"
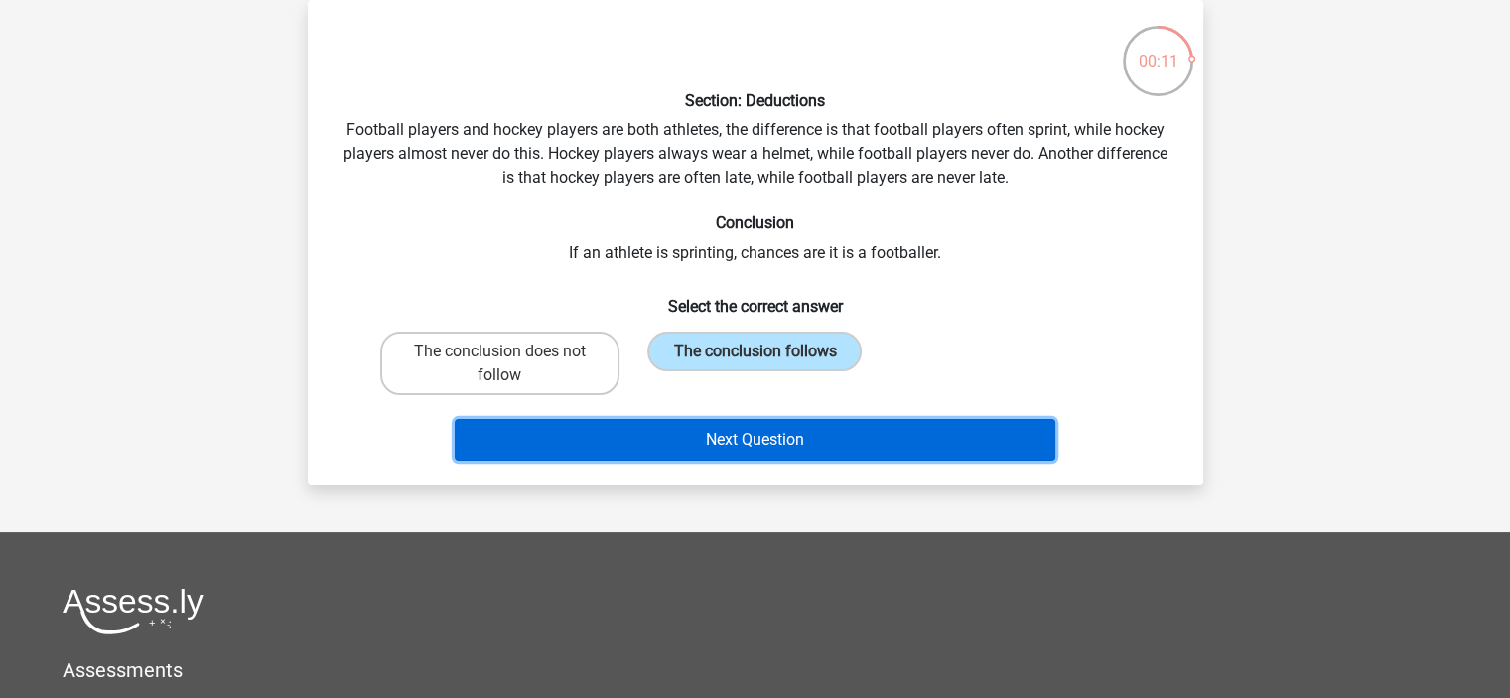
click at [733, 445] on button "Next Question" at bounding box center [755, 440] width 601 height 42
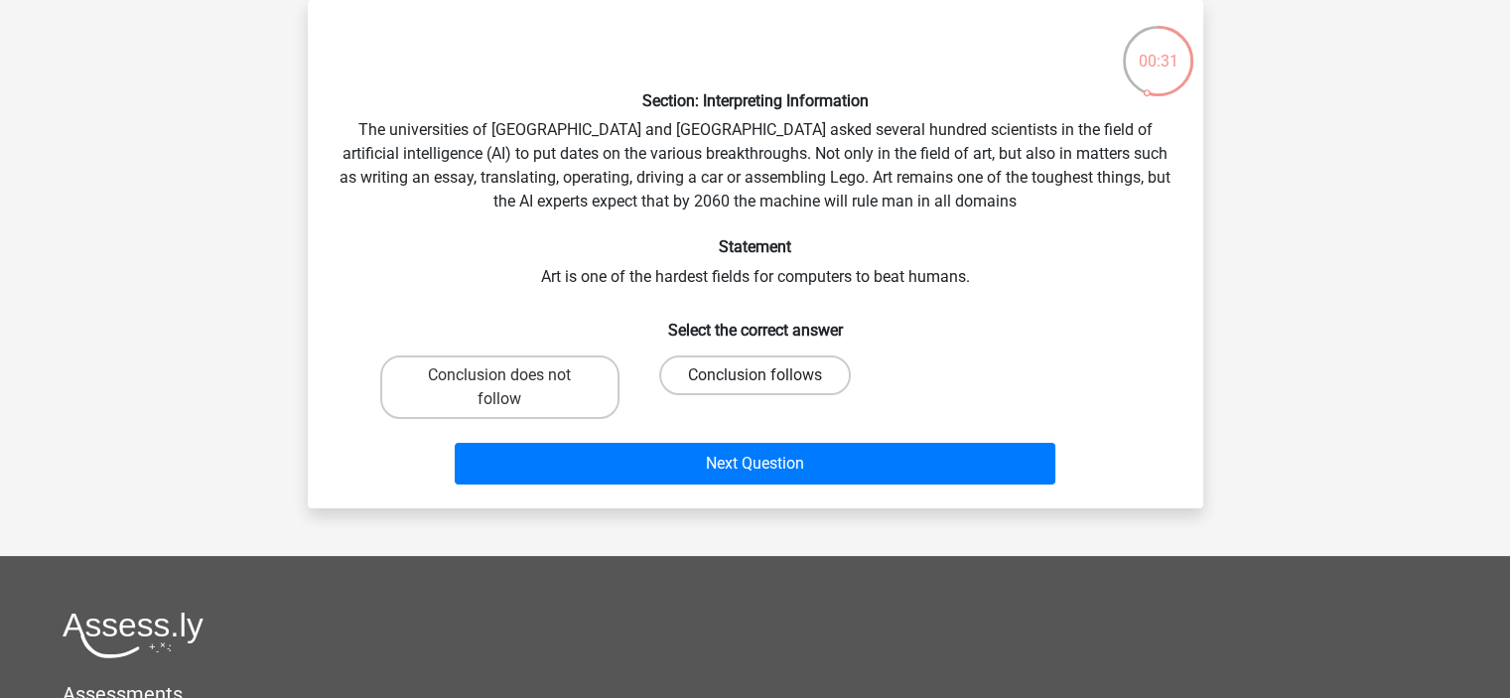
click at [813, 382] on label "Conclusion follows" at bounding box center [755, 375] width 192 height 40
click at [767, 382] on input "Conclusion follows" at bounding box center [761, 381] width 13 height 13
radio input "true"
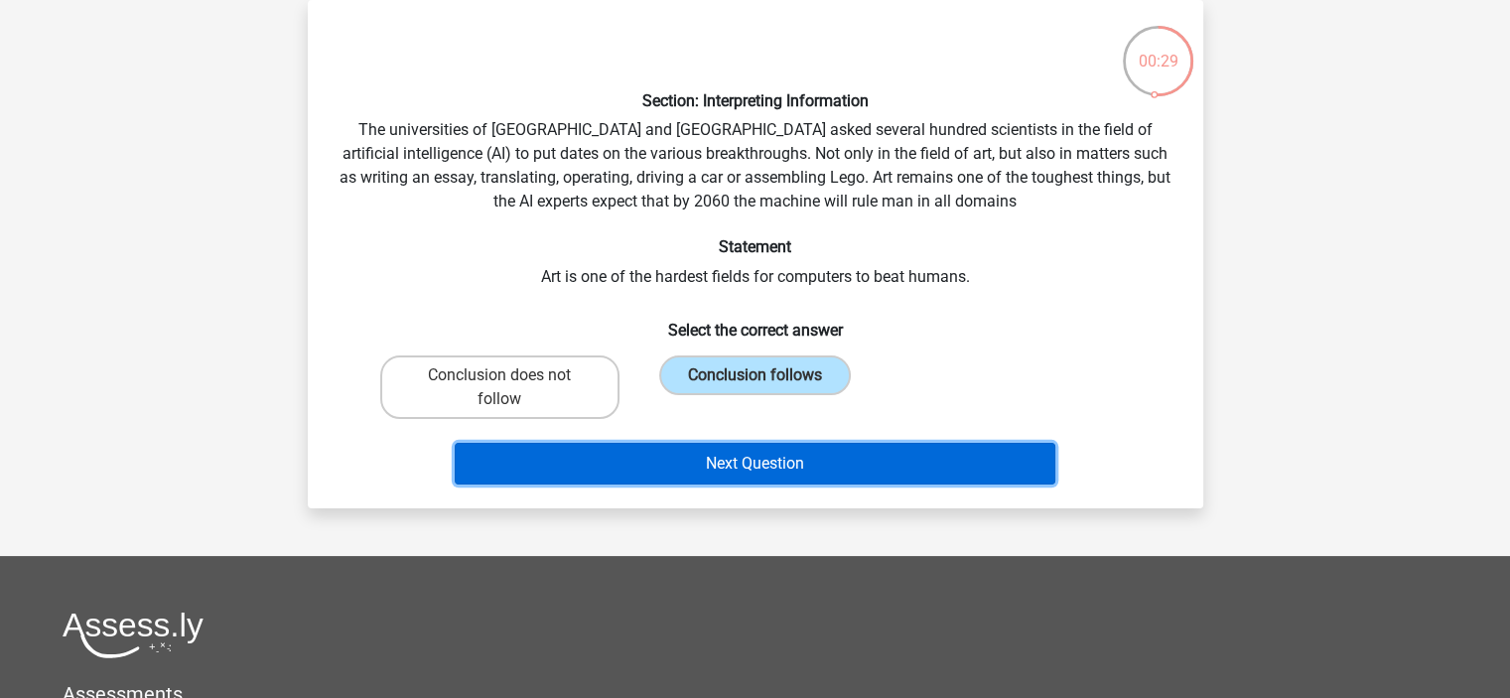
click at [884, 477] on button "Next Question" at bounding box center [755, 464] width 601 height 42
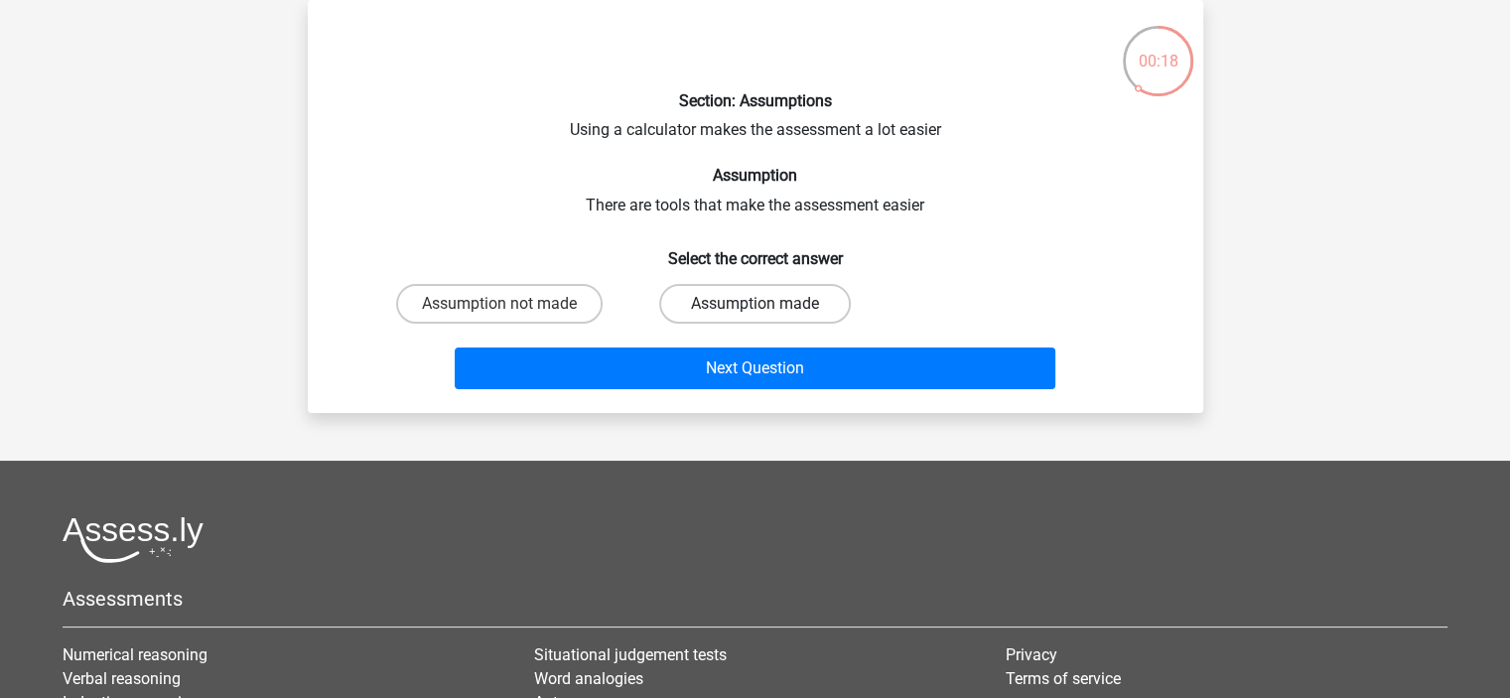
click at [827, 298] on label "Assumption made" at bounding box center [755, 304] width 192 height 40
click at [767, 304] on input "Assumption made" at bounding box center [761, 310] width 13 height 13
radio input "true"
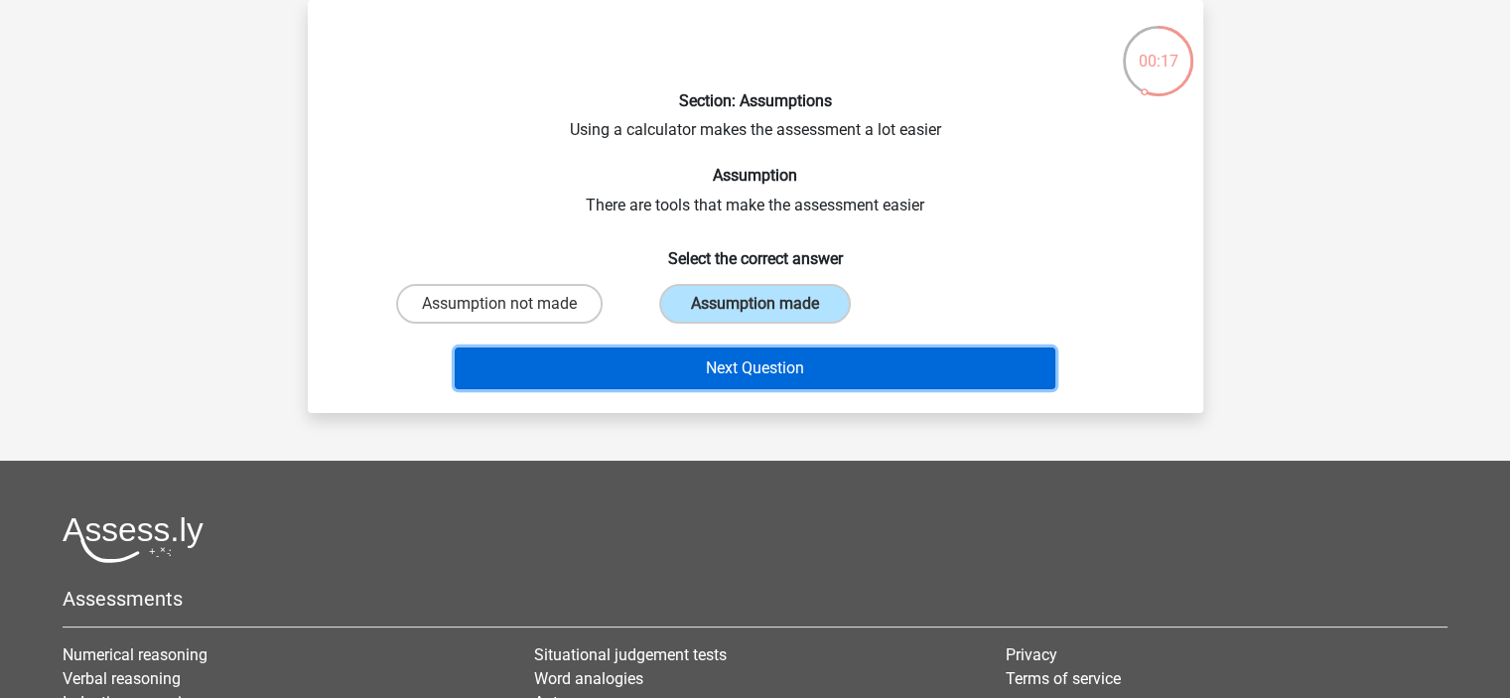
click at [878, 373] on button "Next Question" at bounding box center [755, 368] width 601 height 42
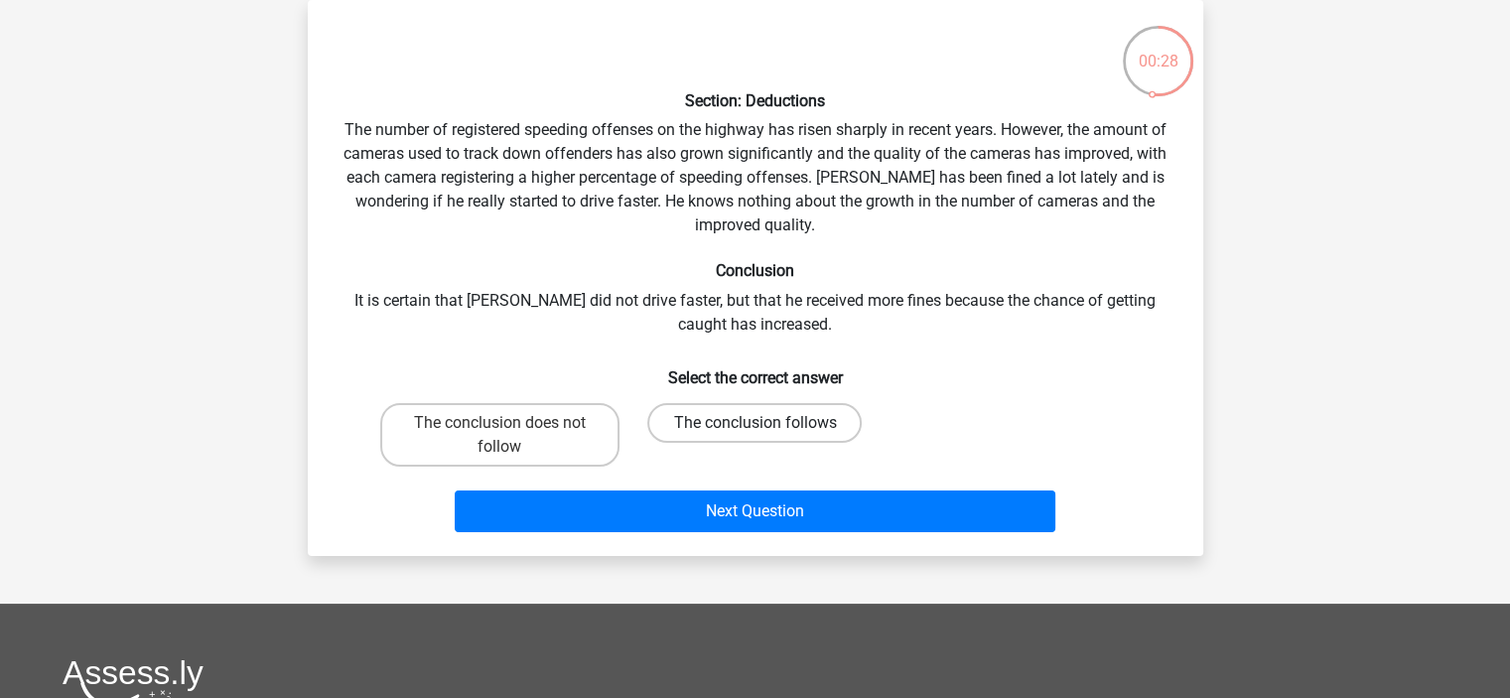
click at [794, 431] on label "The conclusion follows" at bounding box center [754, 423] width 214 height 40
click at [767, 431] on input "The conclusion follows" at bounding box center [761, 429] width 13 height 13
radio input "true"
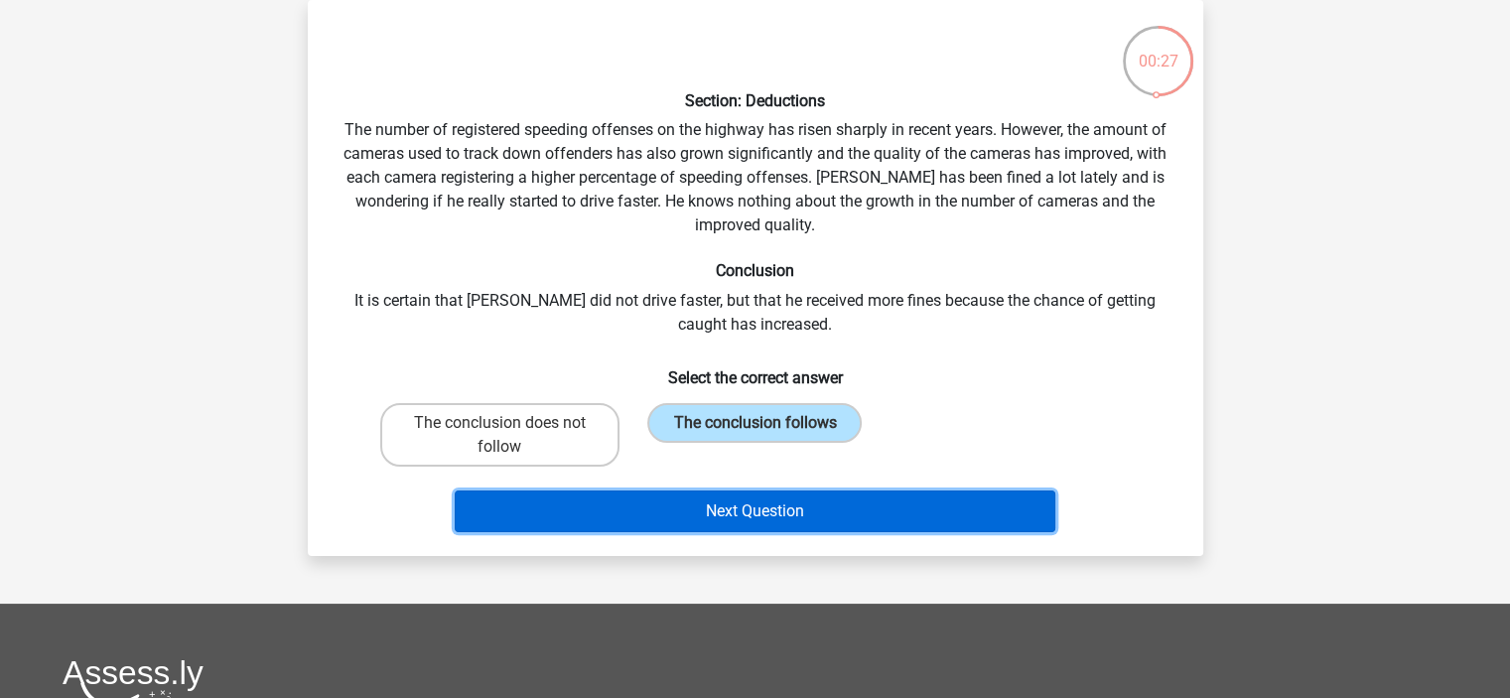
click at [805, 520] on button "Next Question" at bounding box center [755, 511] width 601 height 42
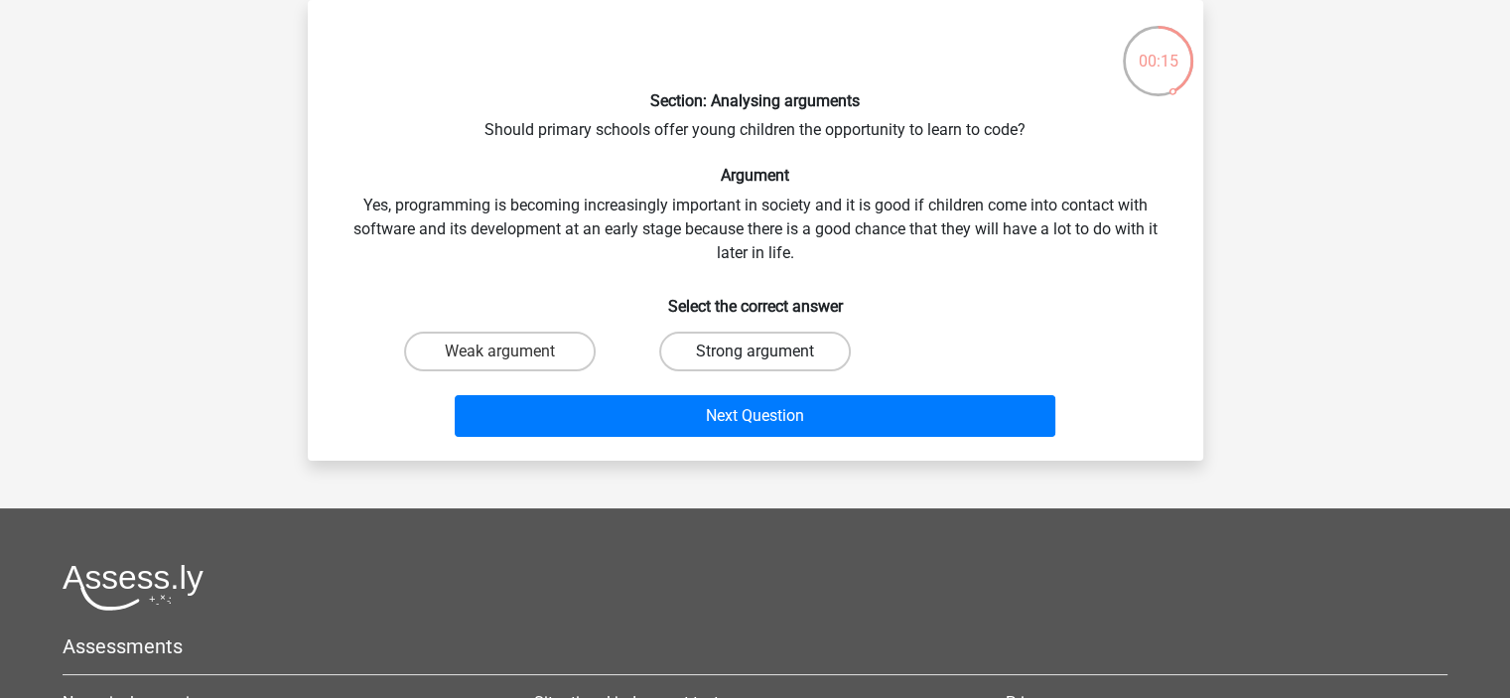
click at [775, 351] on label "Strong argument" at bounding box center [755, 352] width 192 height 40
click at [767, 351] on input "Strong argument" at bounding box center [761, 357] width 13 height 13
radio input "true"
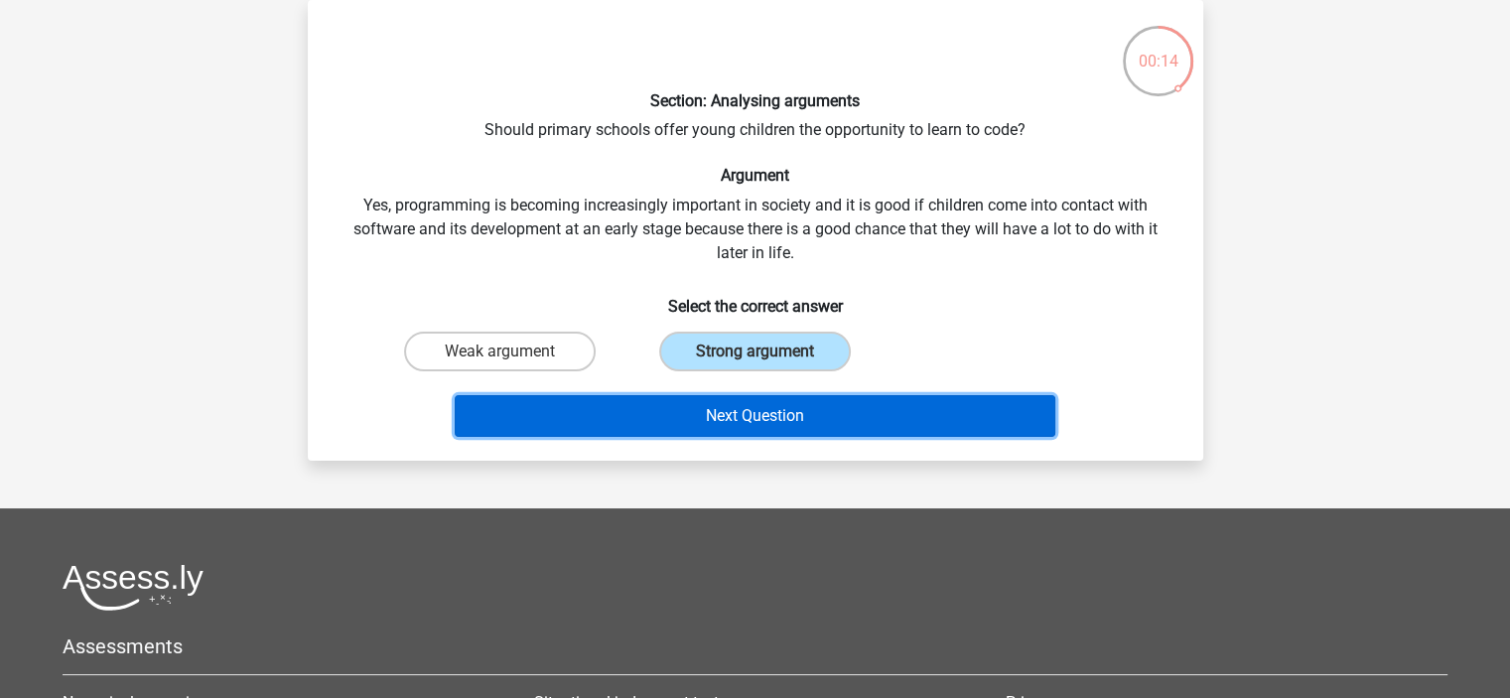
click at [774, 409] on button "Next Question" at bounding box center [755, 416] width 601 height 42
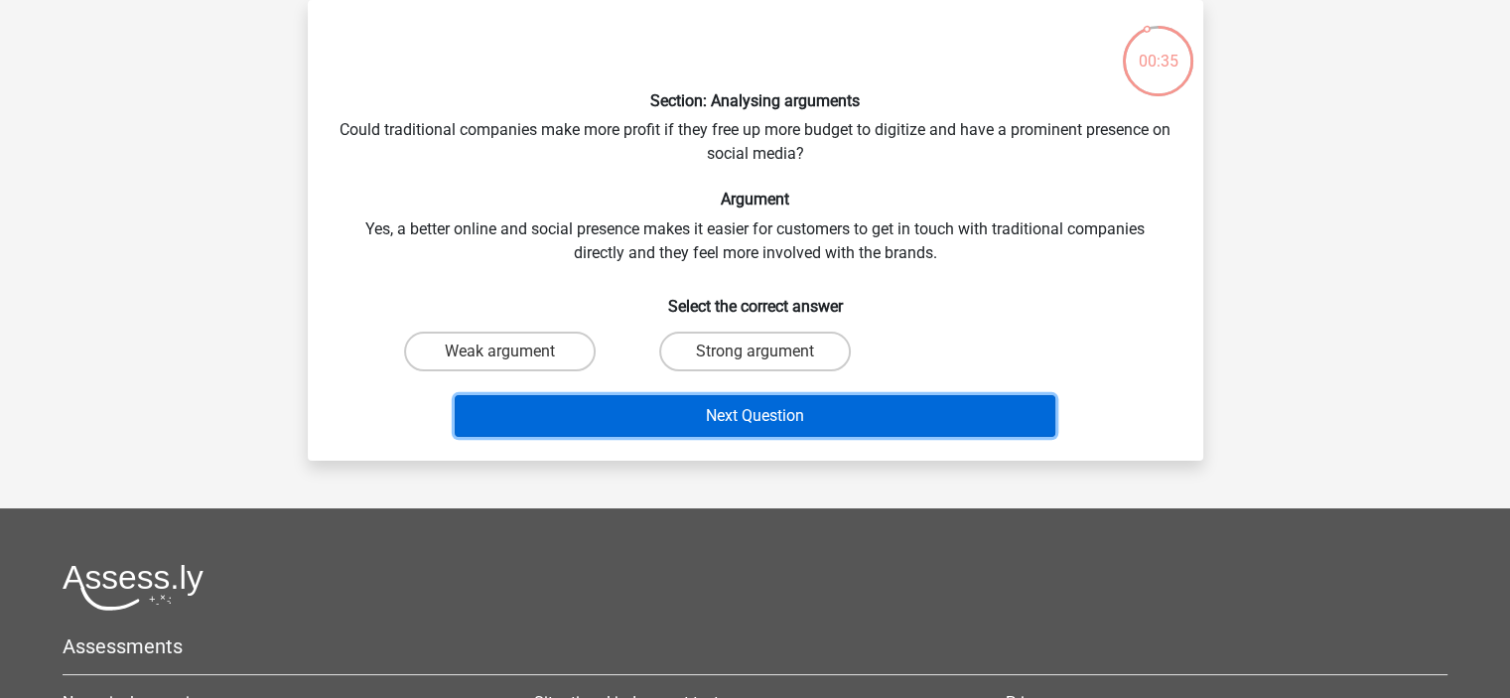
click at [838, 428] on button "Next Question" at bounding box center [755, 416] width 601 height 42
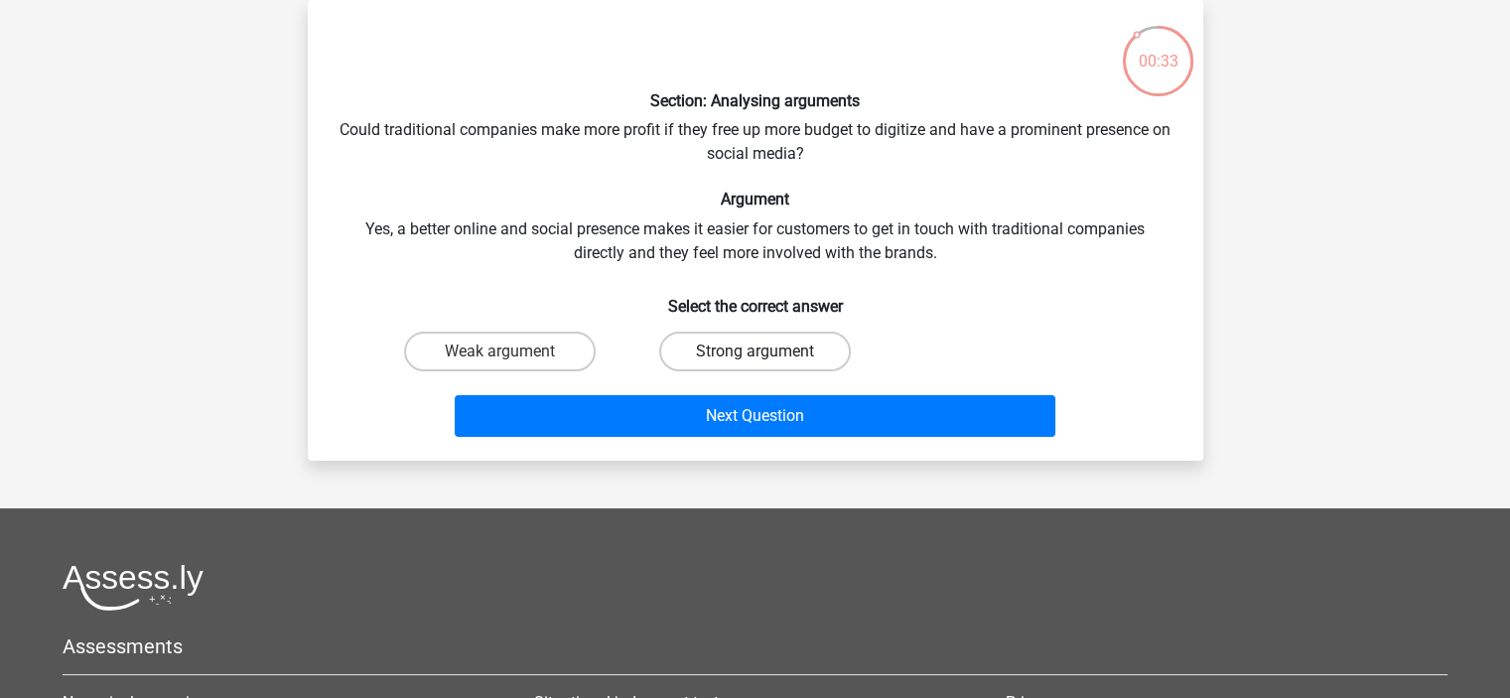
click at [791, 351] on label "Strong argument" at bounding box center [755, 352] width 192 height 40
click at [767, 351] on input "Strong argument" at bounding box center [761, 357] width 13 height 13
radio input "true"
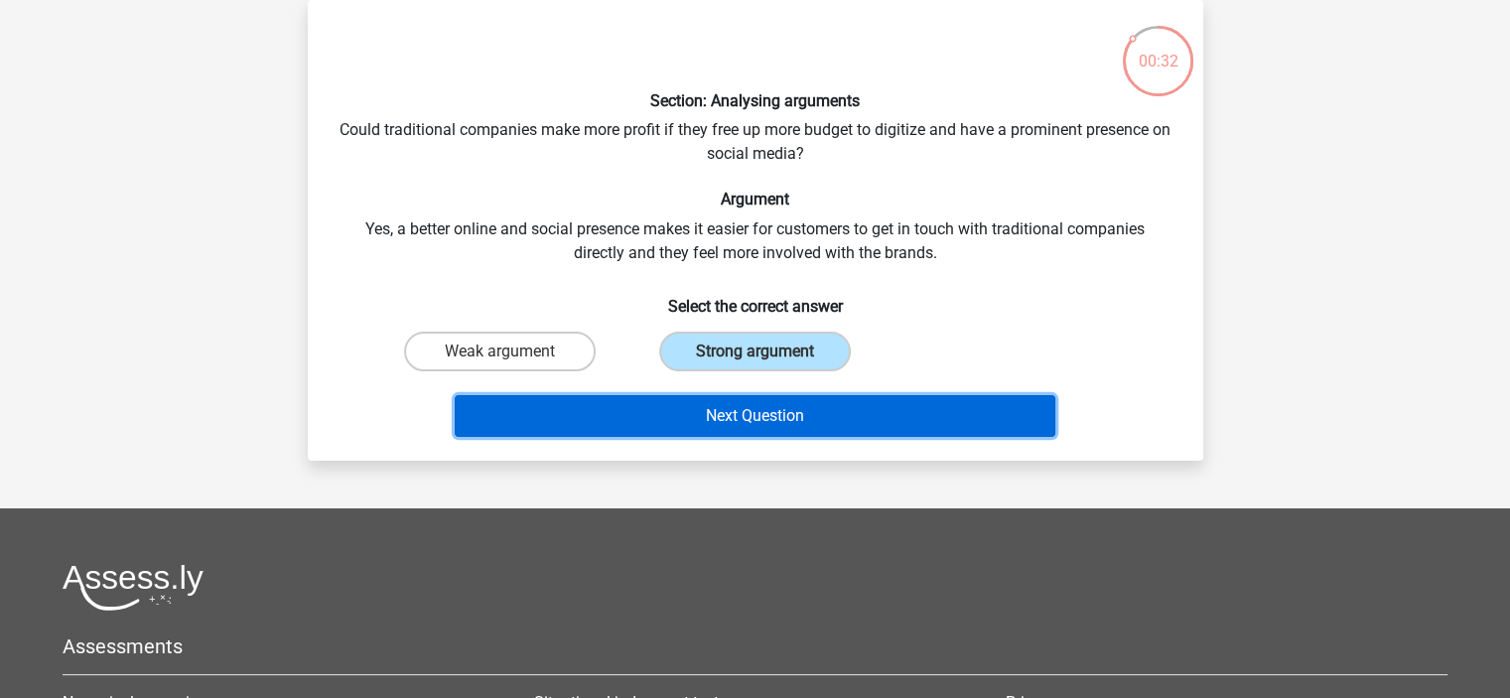
click at [823, 417] on button "Next Question" at bounding box center [755, 416] width 601 height 42
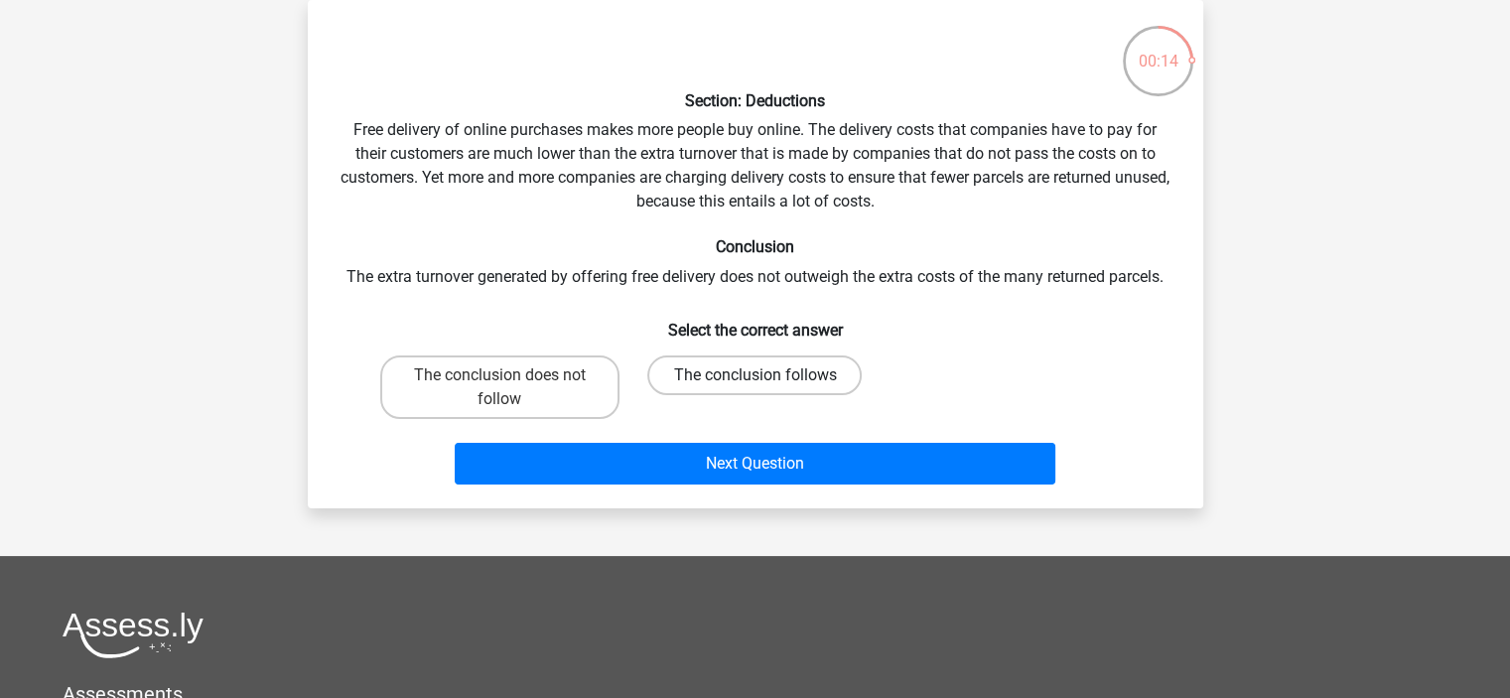
click at [705, 361] on label "The conclusion follows" at bounding box center [754, 375] width 214 height 40
click at [755, 375] on input "The conclusion follows" at bounding box center [761, 381] width 13 height 13
radio input "true"
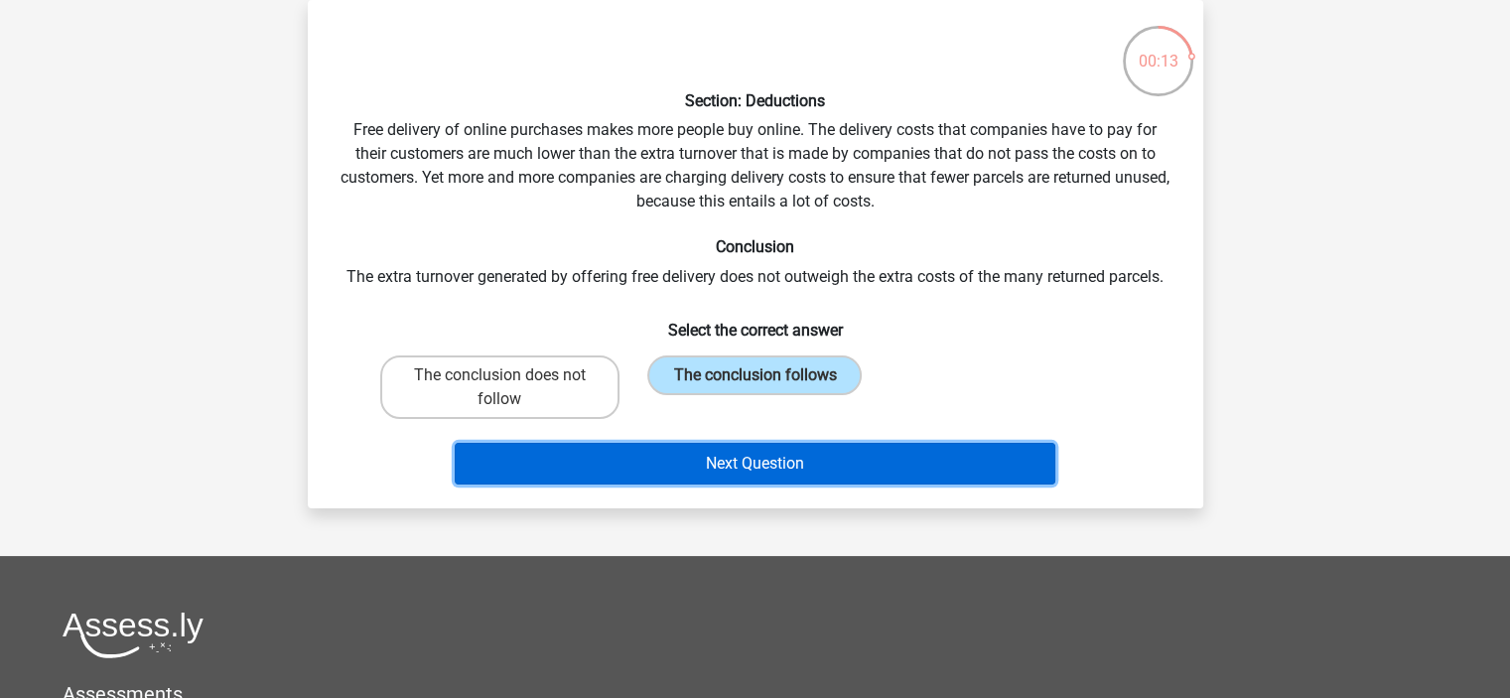
click at [696, 469] on button "Next Question" at bounding box center [755, 464] width 601 height 42
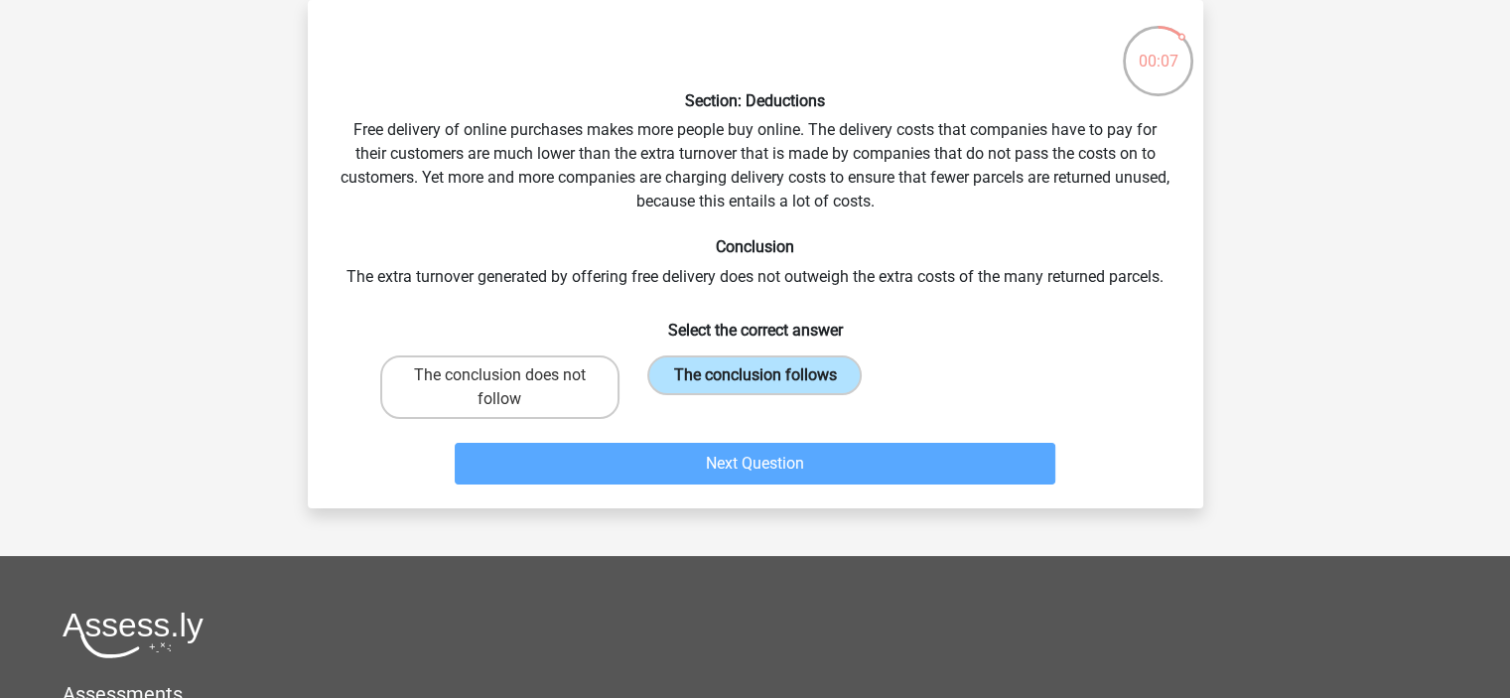
click at [739, 375] on label "The conclusion follows" at bounding box center [754, 375] width 214 height 40
click at [755, 375] on input "The conclusion follows" at bounding box center [761, 381] width 13 height 13
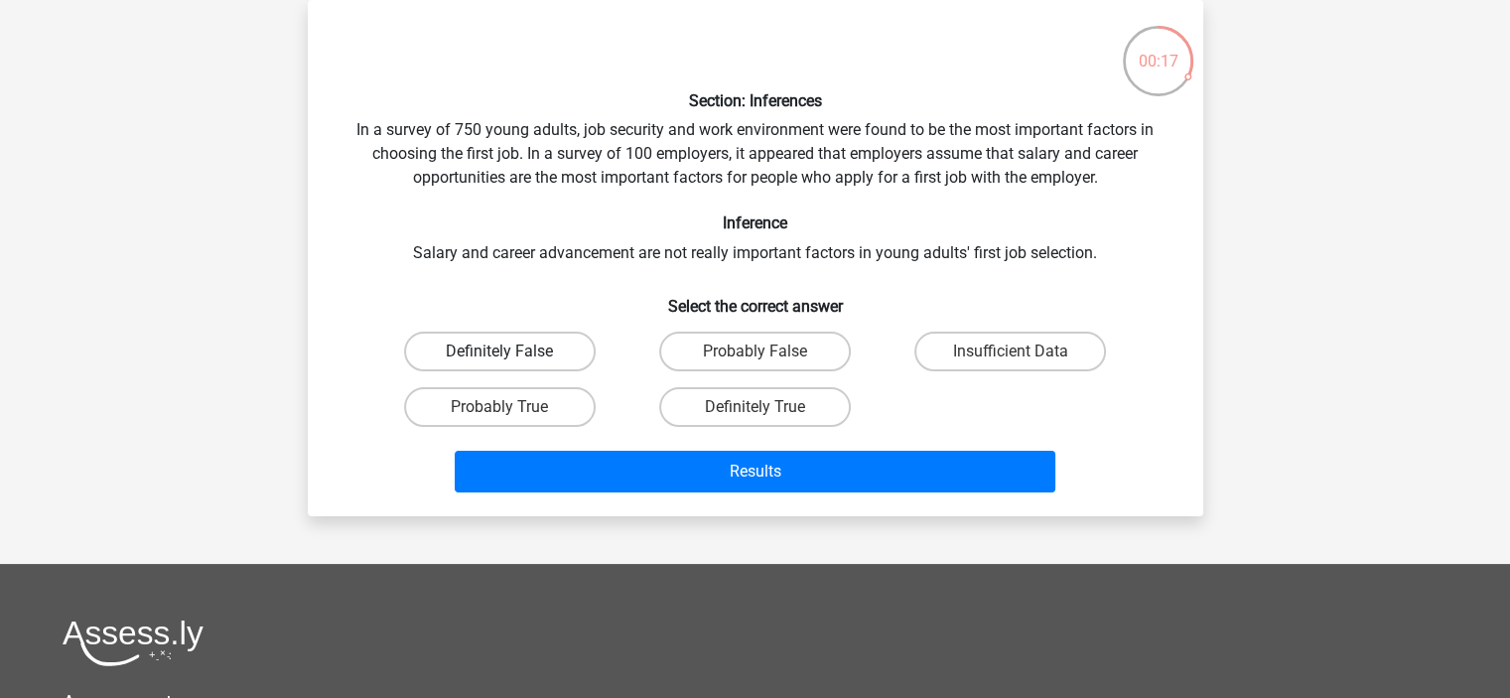
click at [500, 344] on label "Definitely False" at bounding box center [500, 352] width 192 height 40
click at [500, 351] on input "Definitely False" at bounding box center [505, 357] width 13 height 13
radio input "true"
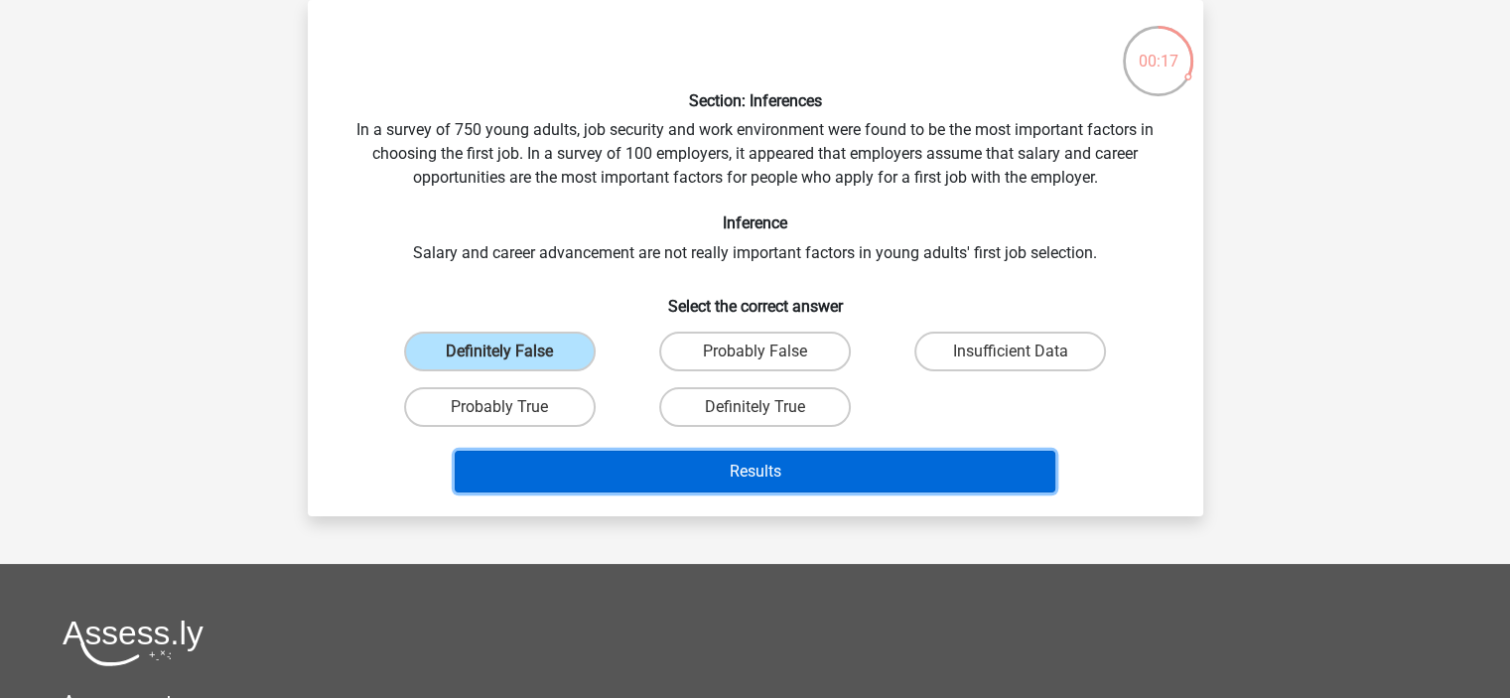
click at [567, 483] on button "Results" at bounding box center [755, 472] width 601 height 42
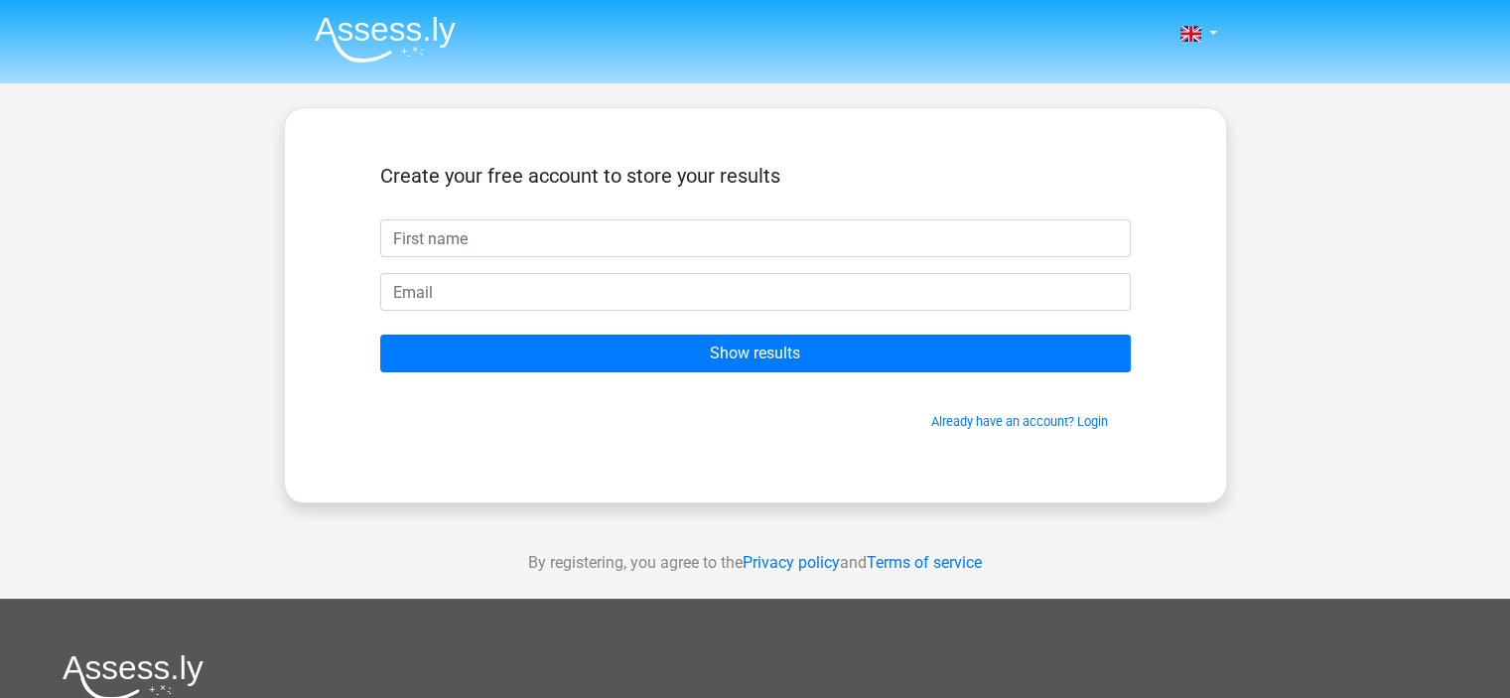
click at [408, 237] on input "text" at bounding box center [755, 238] width 751 height 38
type input "lal"
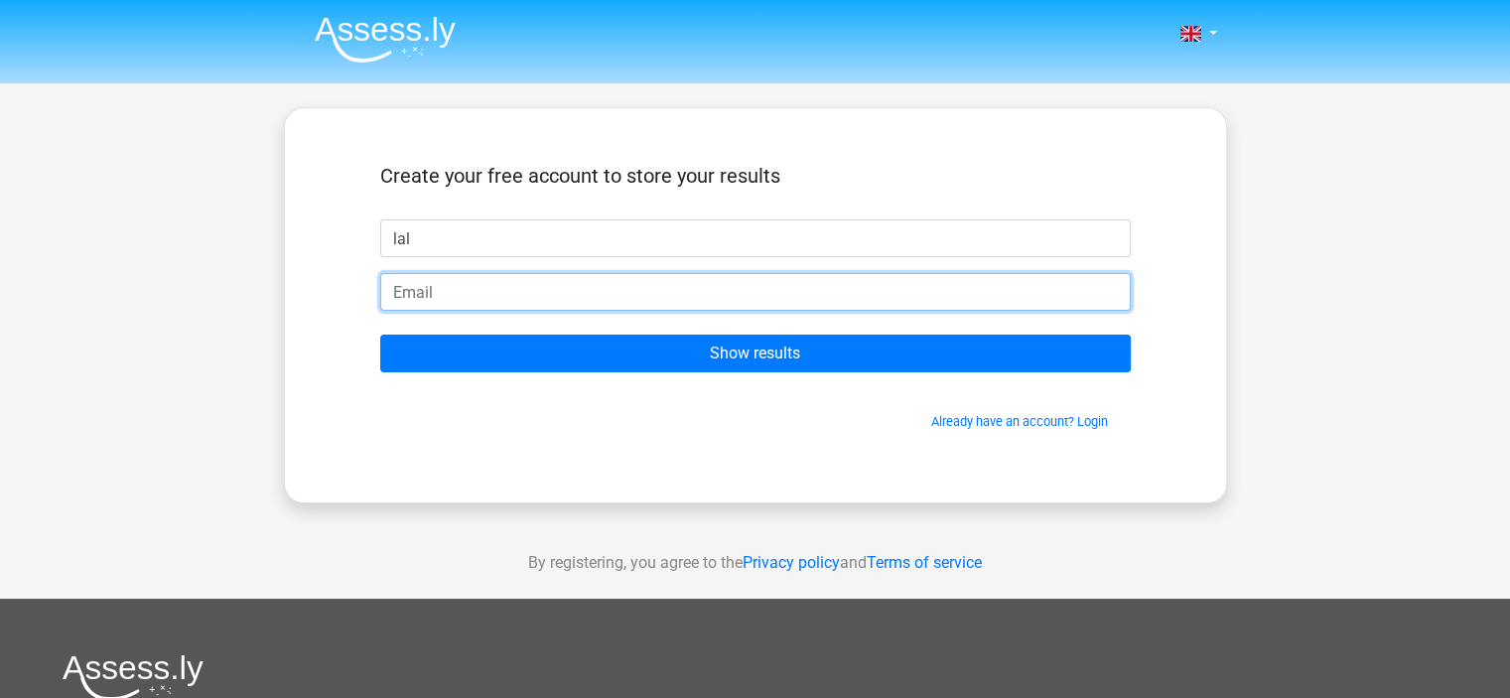
click at [504, 294] on input "email" at bounding box center [755, 292] width 751 height 38
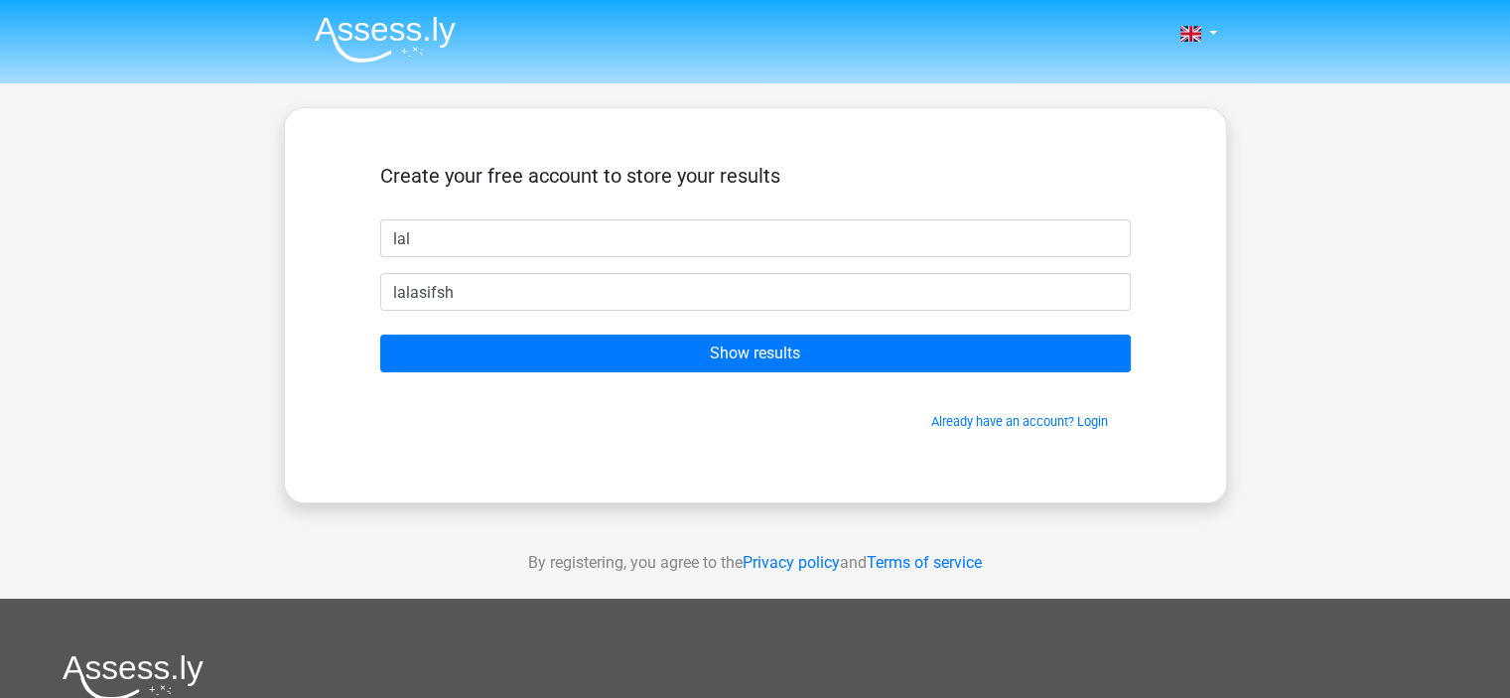
click at [882, 424] on span "Already have an account? Login" at bounding box center [755, 421] width 735 height 19
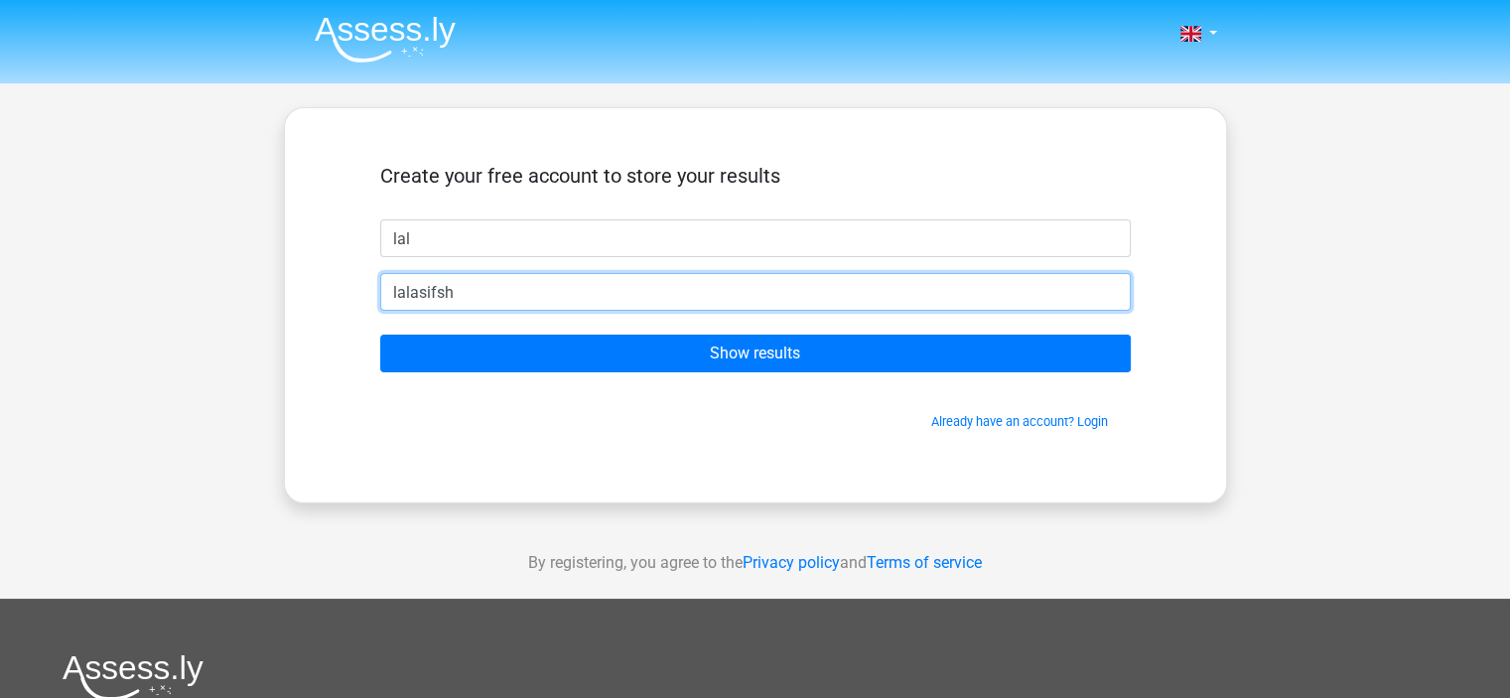
click at [522, 286] on input "lalasifsh" at bounding box center [755, 292] width 751 height 38
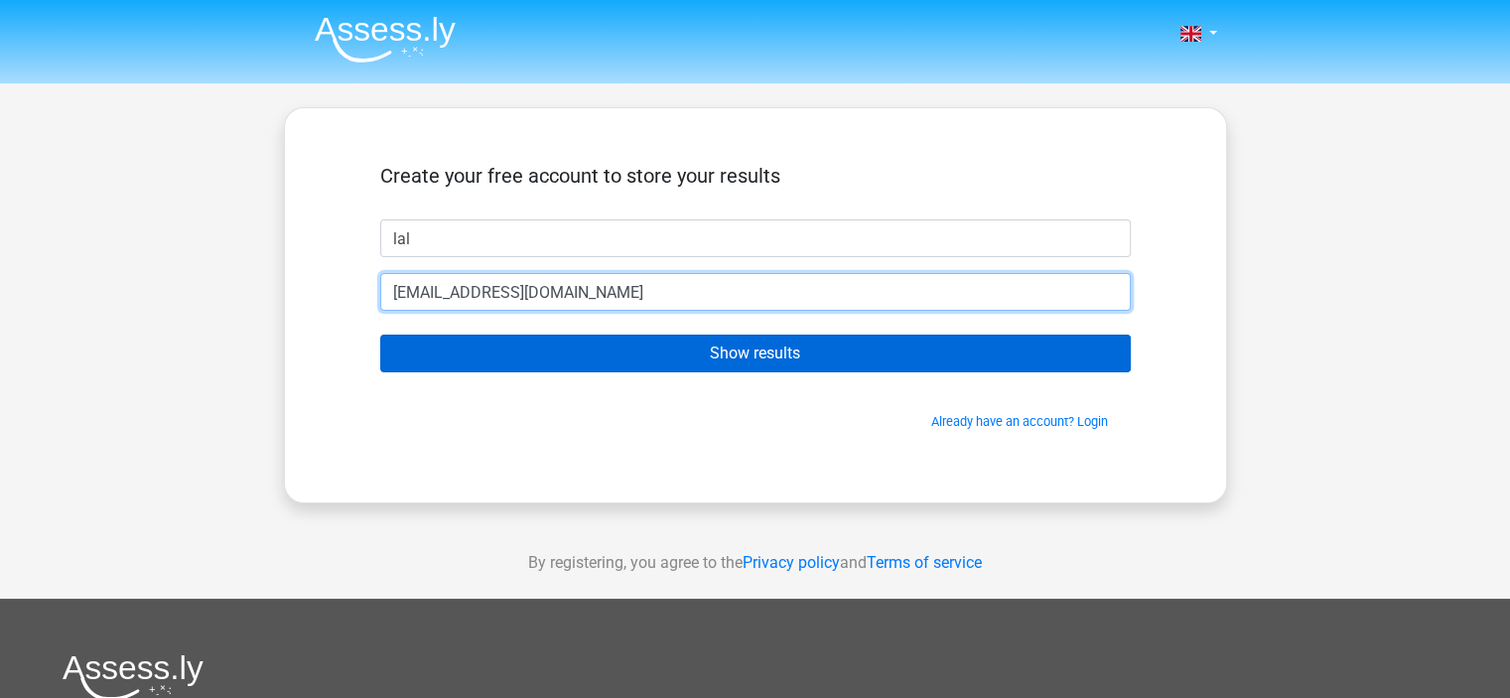
type input "lalasifshah787@gmail.com"
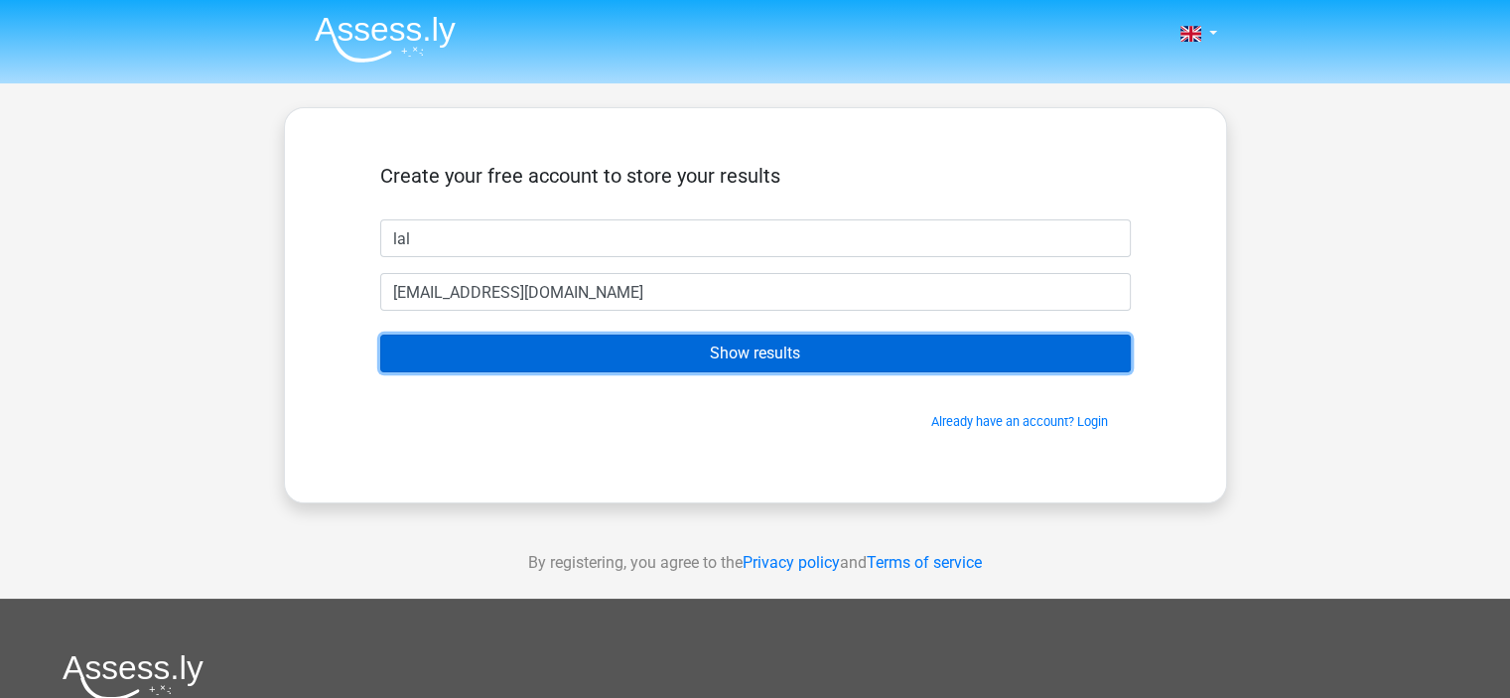
click at [853, 348] on input "Show results" at bounding box center [755, 354] width 751 height 38
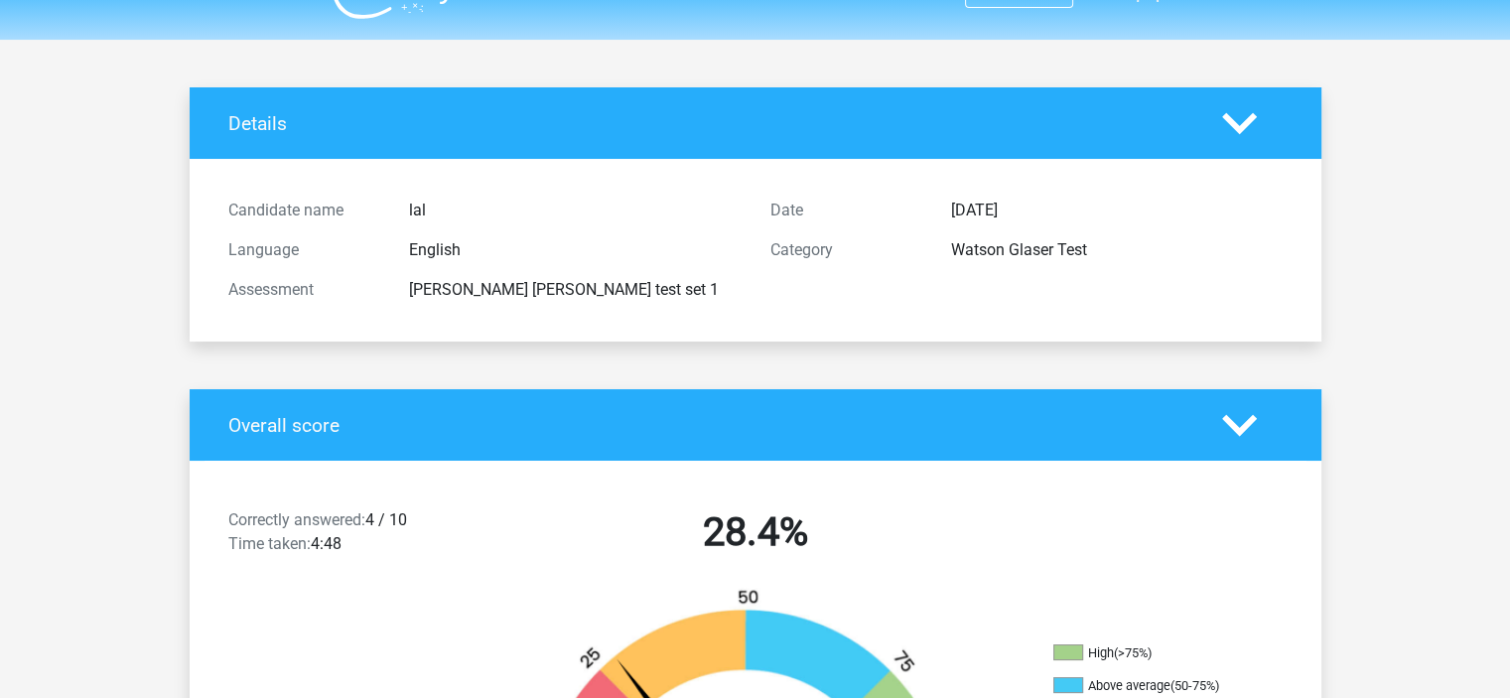
scroll to position [43, 0]
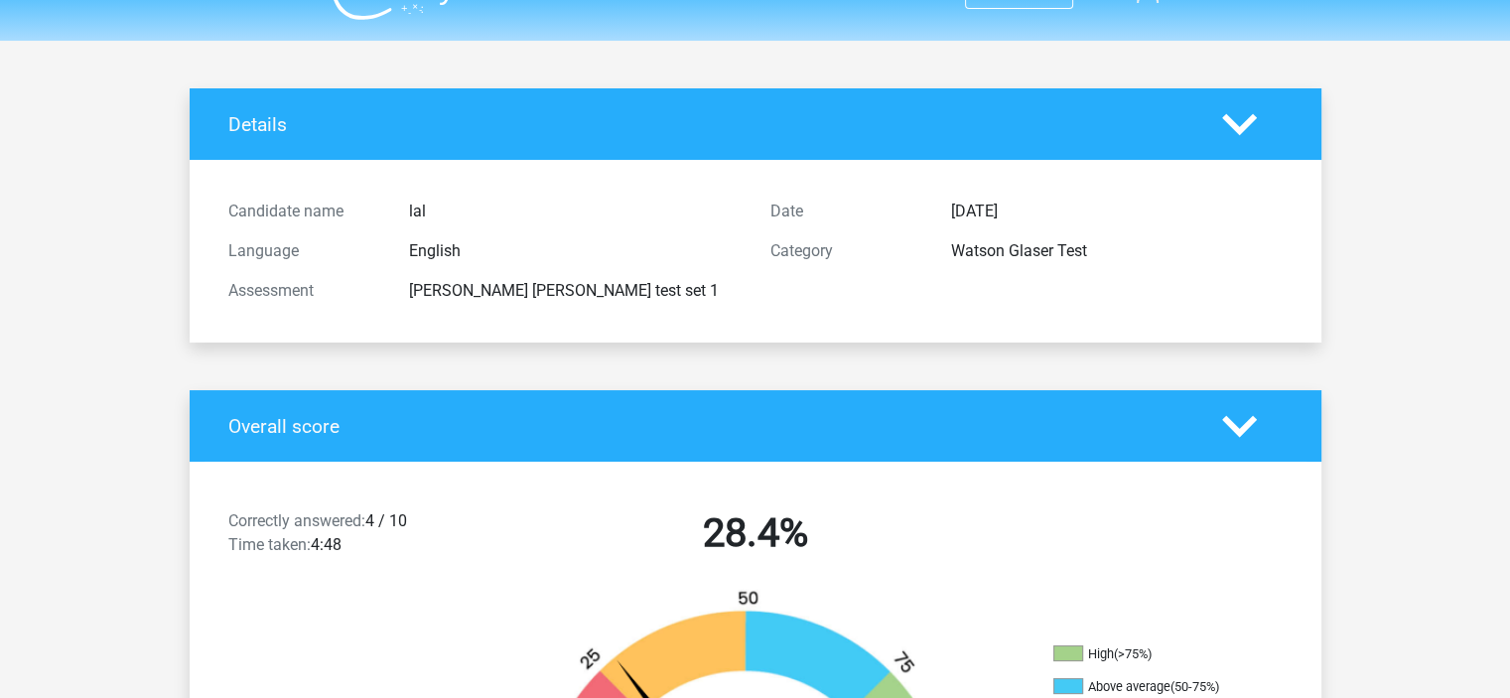
click at [1228, 122] on polygon at bounding box center [1239, 124] width 35 height 22
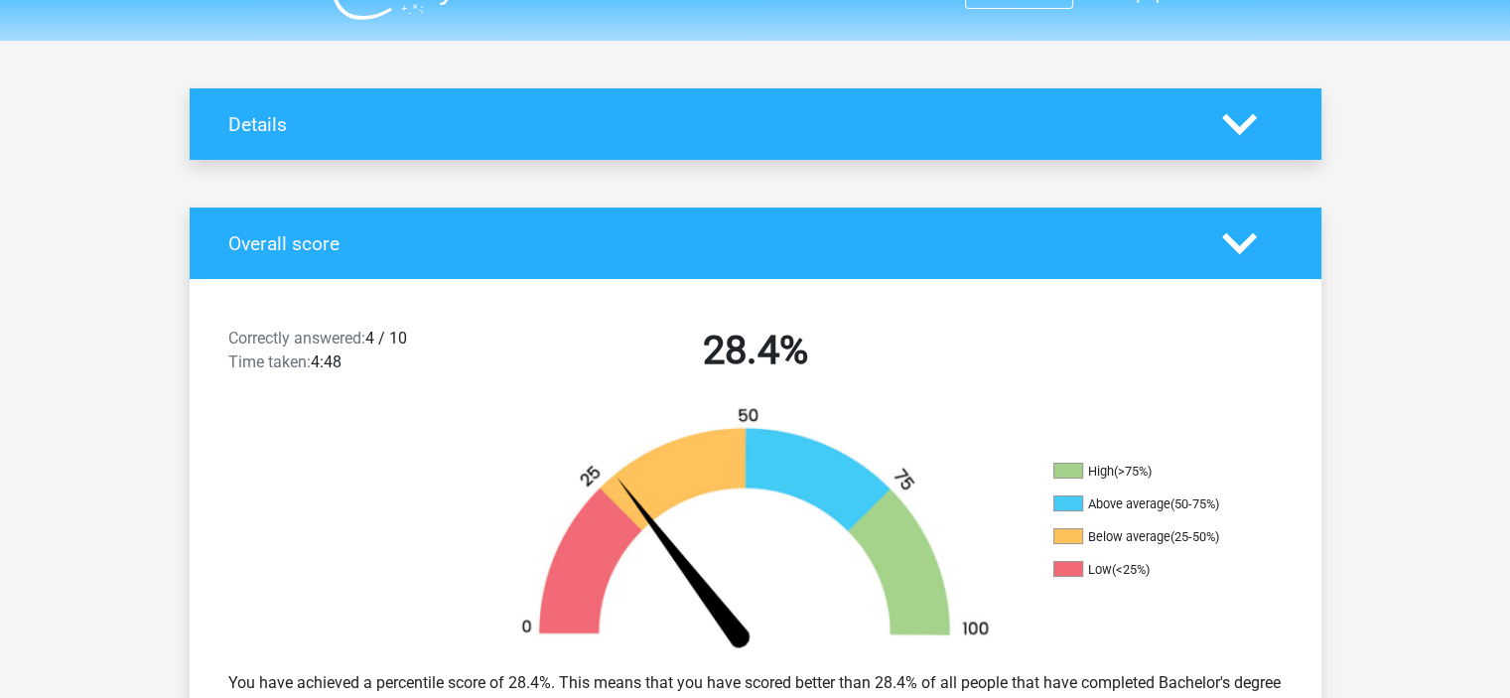
click at [1243, 107] on icon at bounding box center [1239, 124] width 35 height 35
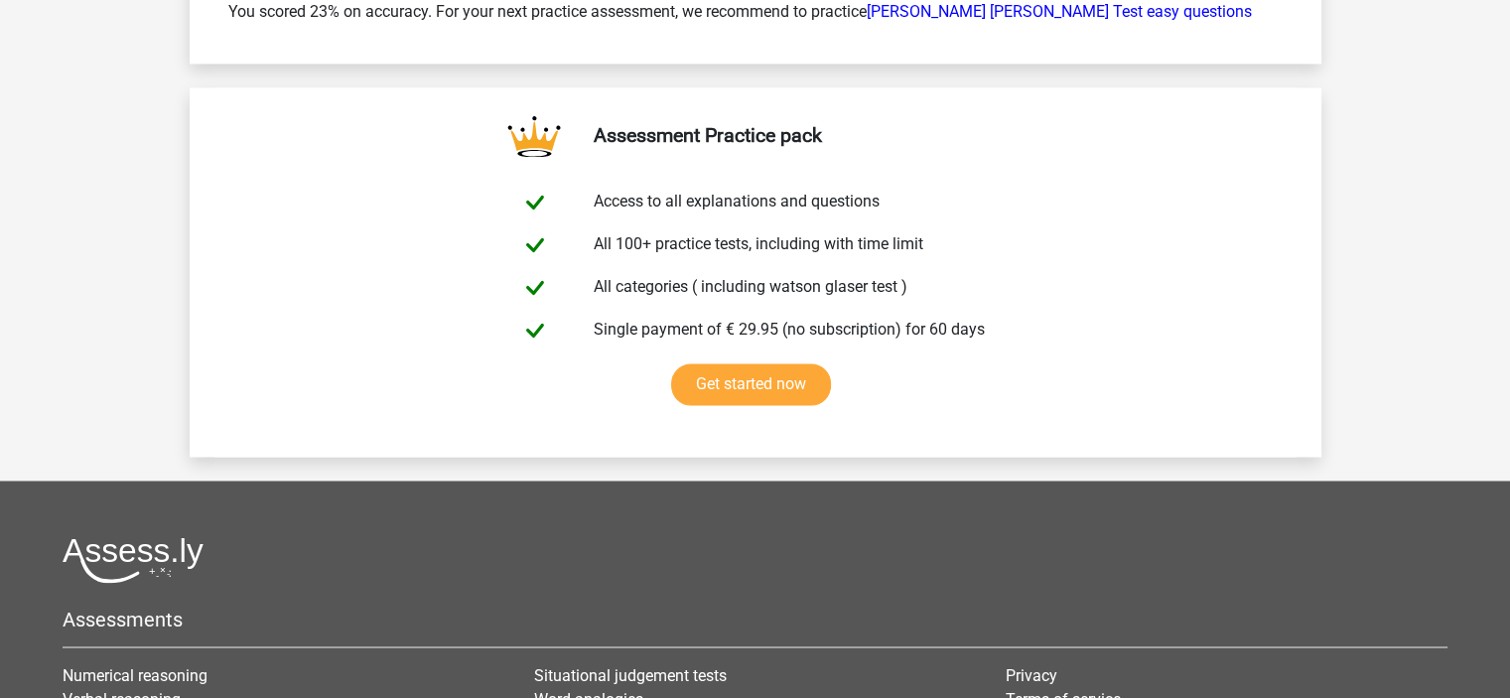
scroll to position [3582, 0]
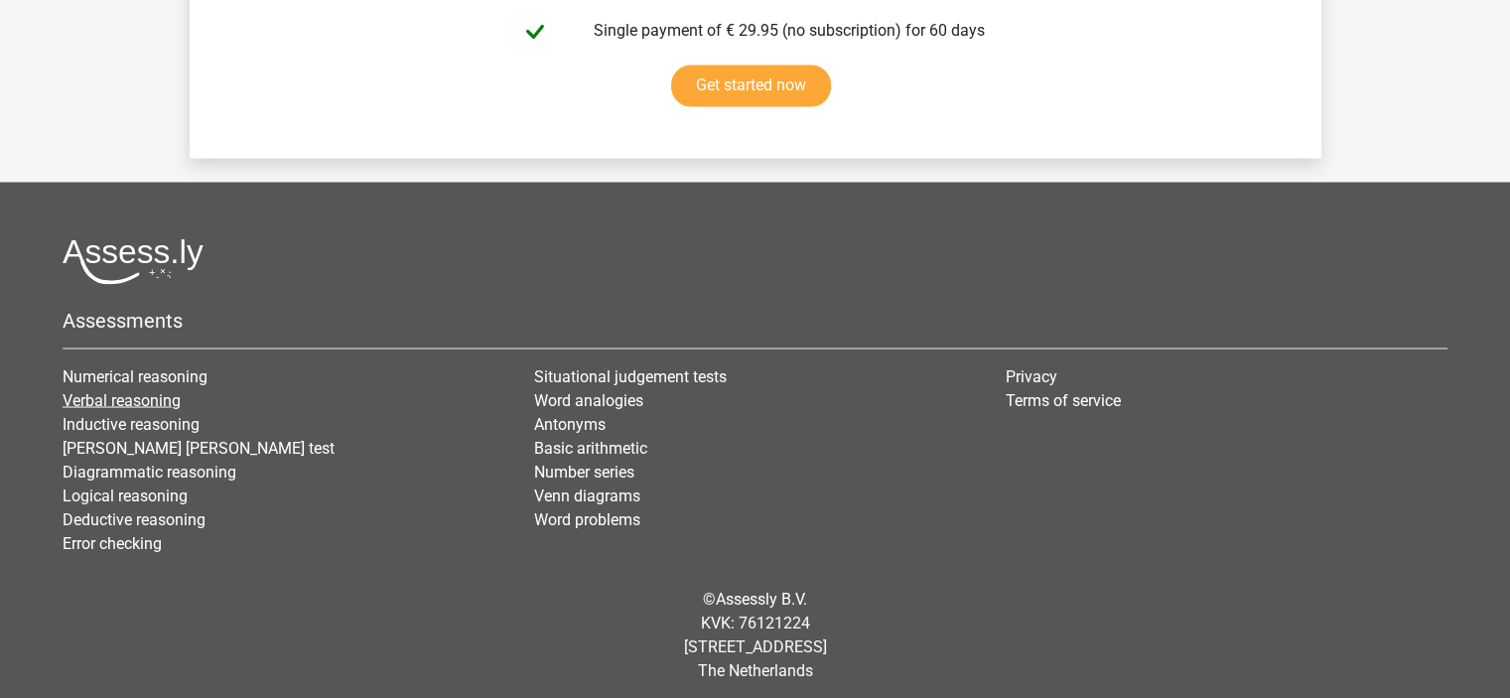
click at [70, 392] on link "Verbal reasoning" at bounding box center [122, 399] width 118 height 19
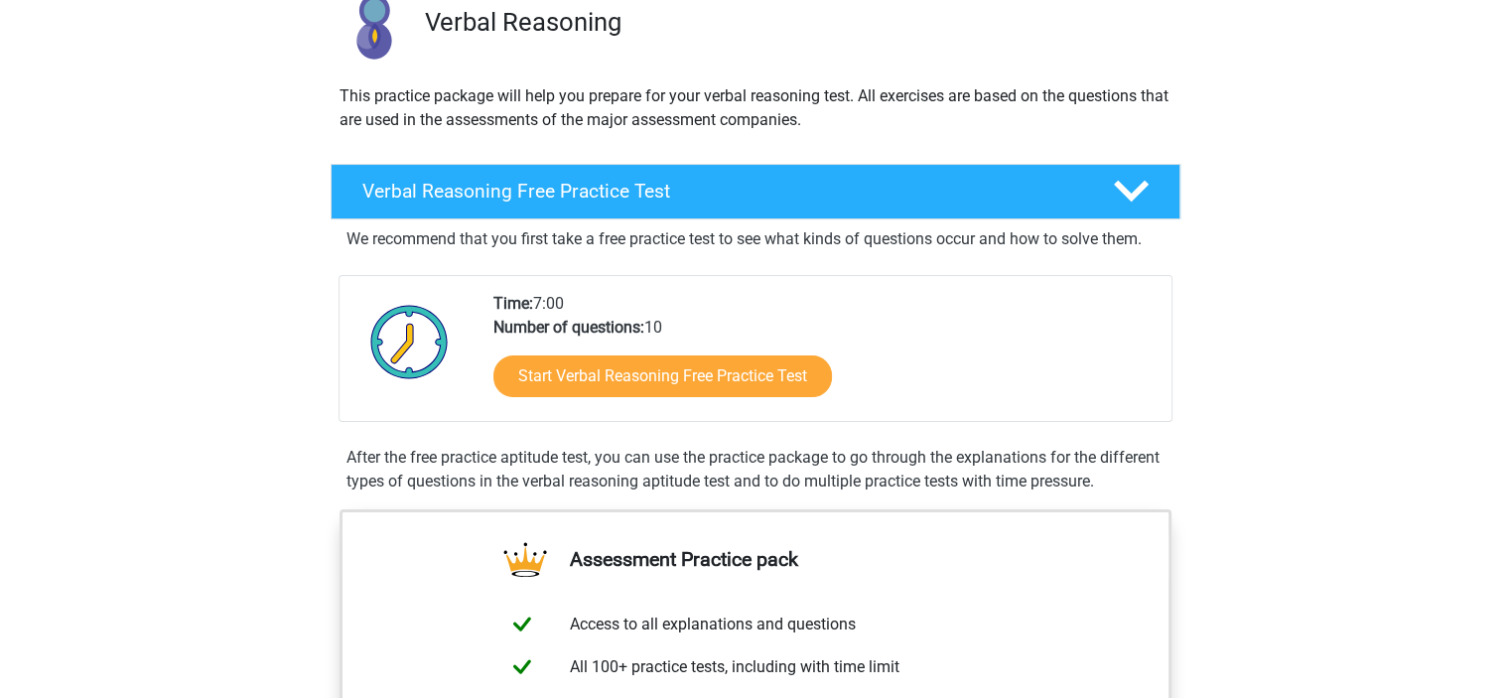
scroll to position [161, 0]
